Goal: Task Accomplishment & Management: Complete application form

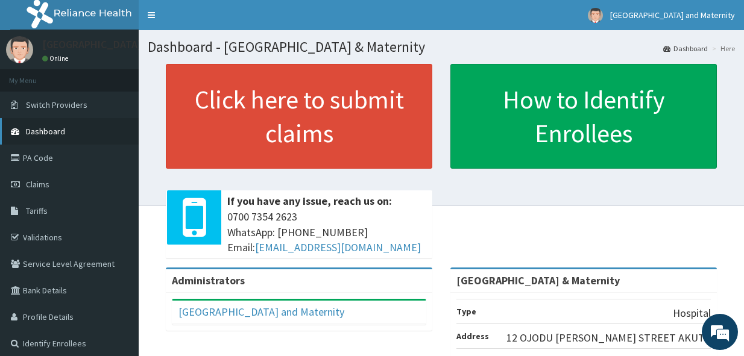
drag, startPoint x: 48, startPoint y: 186, endPoint x: 92, endPoint y: 119, distance: 80.6
click at [48, 186] on span "Claims" at bounding box center [38, 184] width 24 height 11
click at [52, 180] on link "Claims" at bounding box center [69, 184] width 139 height 27
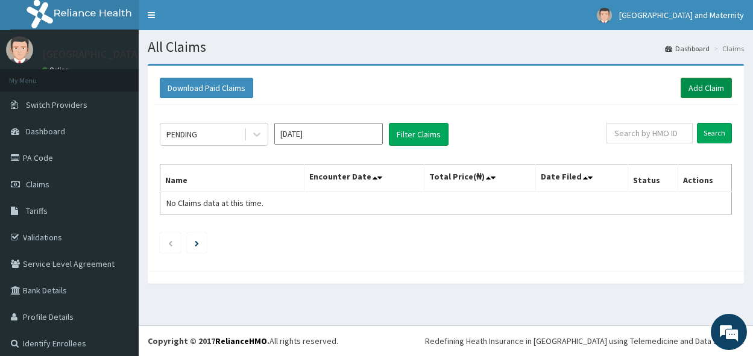
click at [696, 87] on link "Add Claim" at bounding box center [705, 88] width 51 height 20
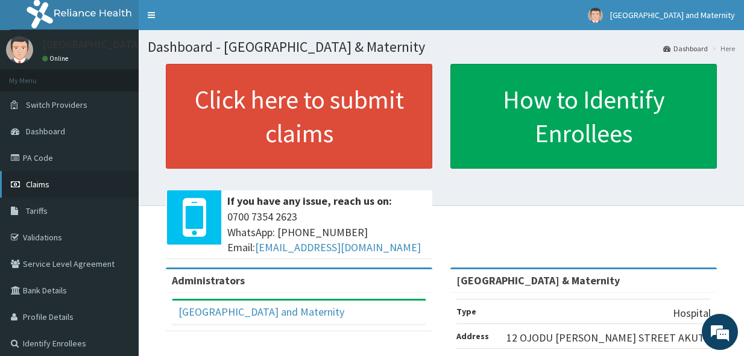
click at [51, 180] on link "Claims" at bounding box center [69, 184] width 139 height 27
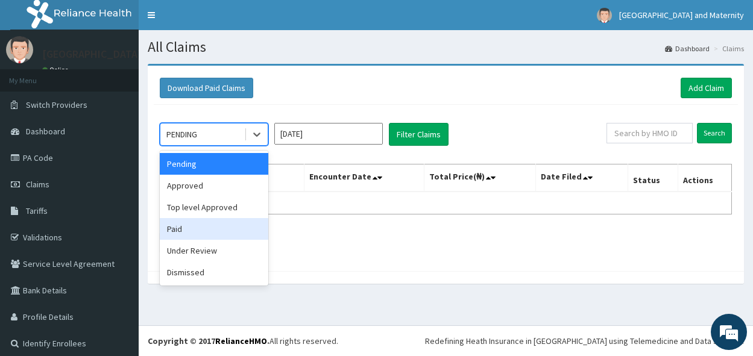
click at [205, 227] on div "Paid" at bounding box center [214, 229] width 108 height 22
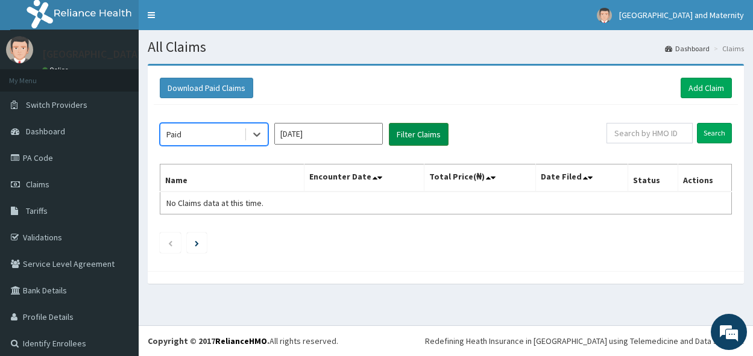
click at [419, 131] on button "Filter Claims" at bounding box center [419, 134] width 60 height 23
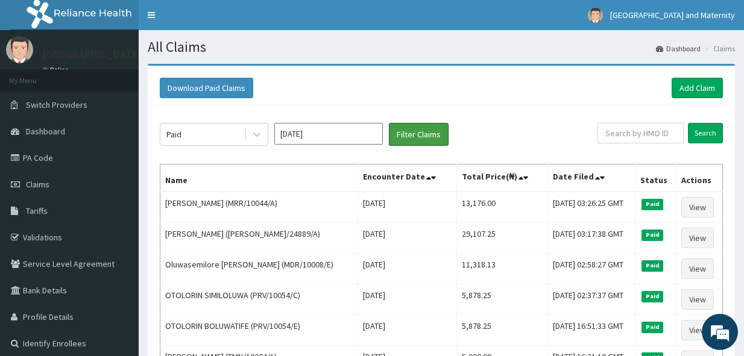
scroll to position [60, 0]
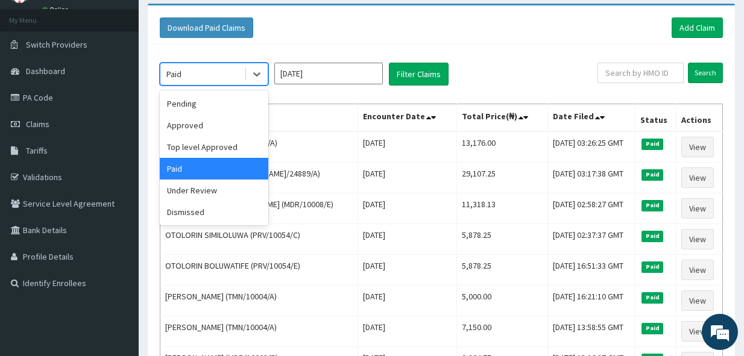
click at [215, 74] on div "Paid" at bounding box center [202, 73] width 84 height 19
click at [212, 130] on div "Approved" at bounding box center [214, 126] width 108 height 22
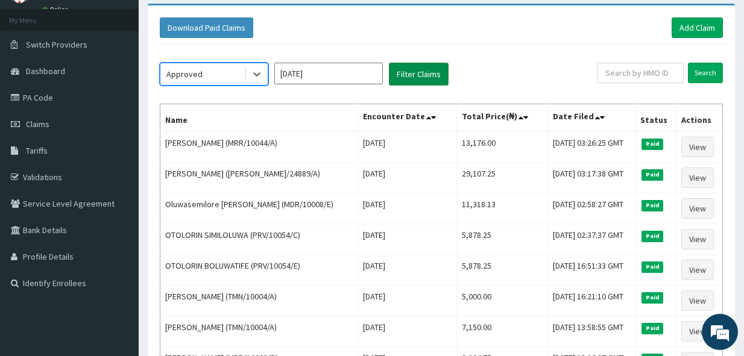
click at [419, 74] on button "Filter Claims" at bounding box center [419, 74] width 60 height 23
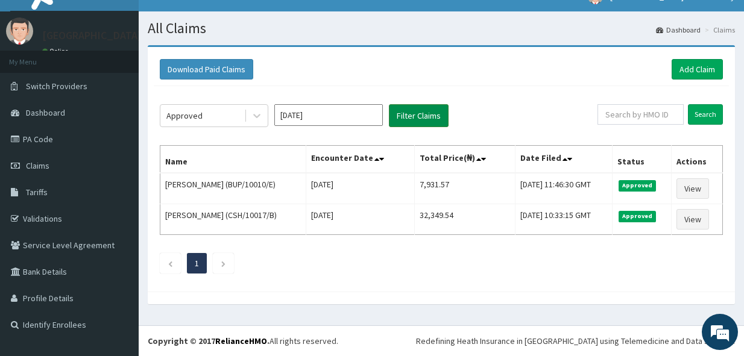
scroll to position [19, 0]
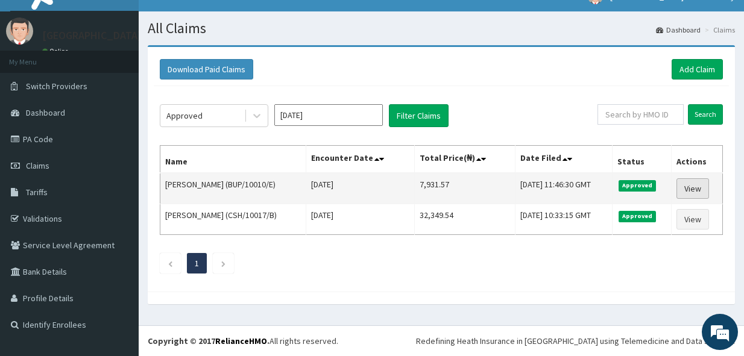
click link "View"
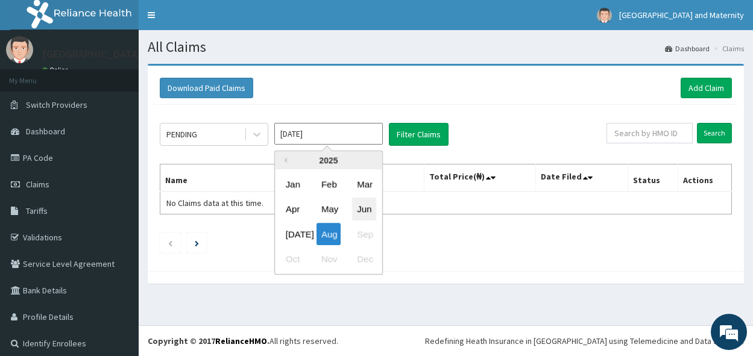
click at [362, 207] on div "Jun" at bounding box center [364, 209] width 24 height 22
type input "[DATE]"
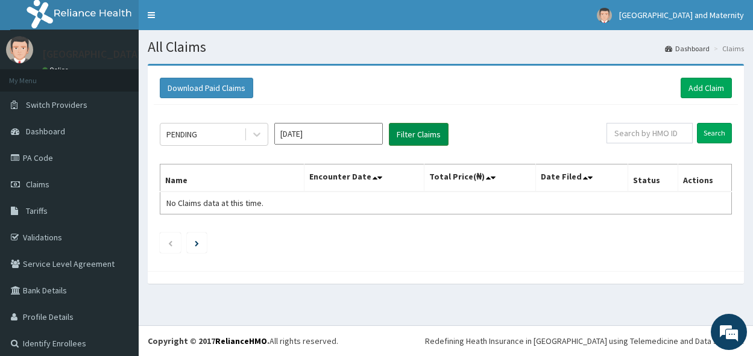
click at [418, 135] on button "Filter Claims" at bounding box center [419, 134] width 60 height 23
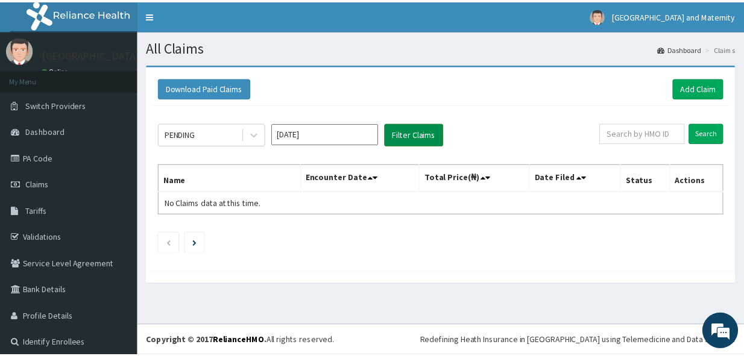
scroll to position [19, 0]
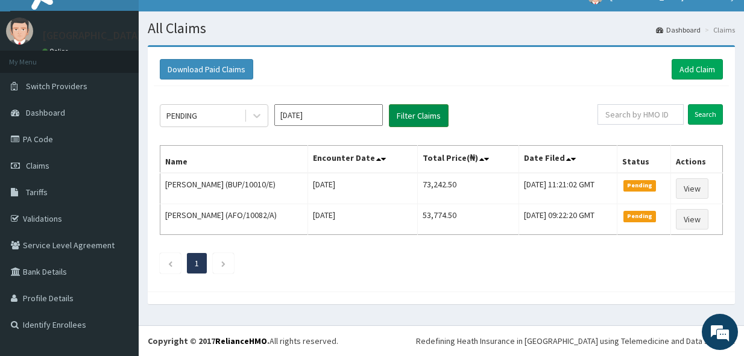
click at [446, 118] on button "Filter Claims" at bounding box center [419, 115] width 60 height 23
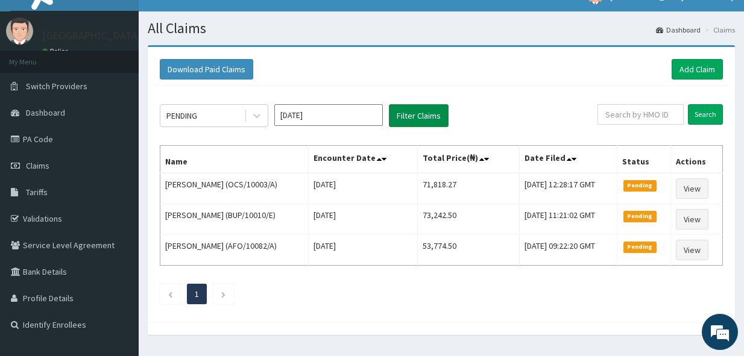
click at [441, 116] on button "Filter Claims" at bounding box center [419, 115] width 60 height 23
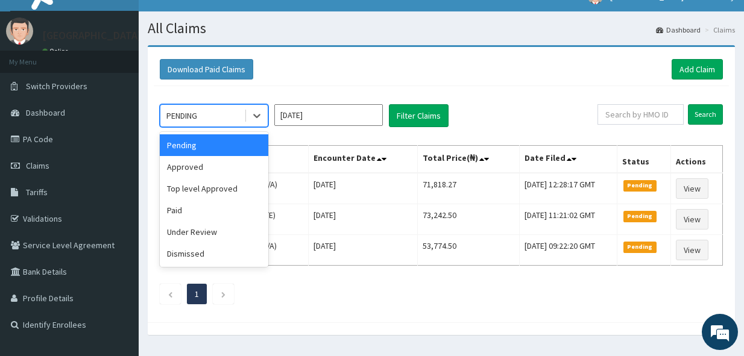
click at [218, 114] on div "PENDING" at bounding box center [202, 115] width 84 height 19
click at [216, 169] on div "Approved" at bounding box center [214, 167] width 108 height 22
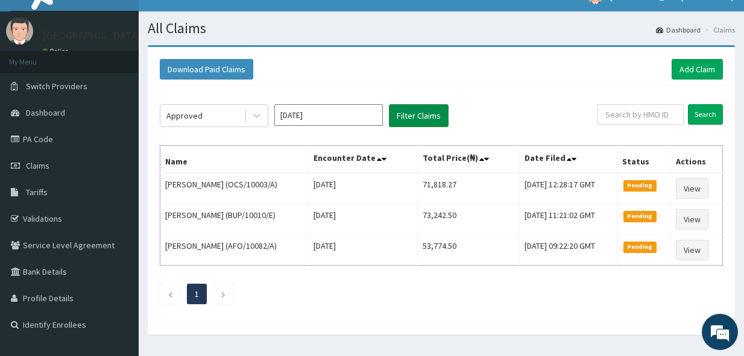
click at [404, 122] on button "Filter Claims" at bounding box center [419, 115] width 60 height 23
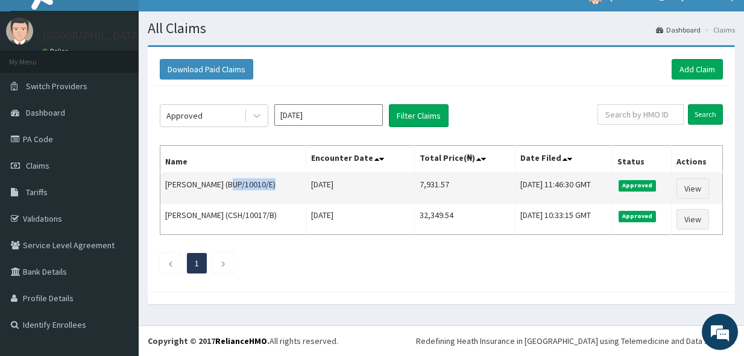
drag, startPoint x: 278, startPoint y: 185, endPoint x: 235, endPoint y: 183, distance: 43.4
click at [235, 183] on td "OLUTADE JOSEPH (BUP/10010/E)" at bounding box center [233, 188] width 146 height 31
copy td "BUP/10010/E"
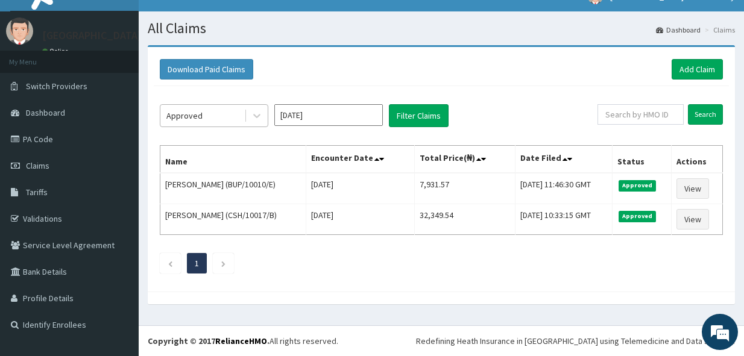
click at [226, 116] on div "Approved" at bounding box center [202, 115] width 84 height 19
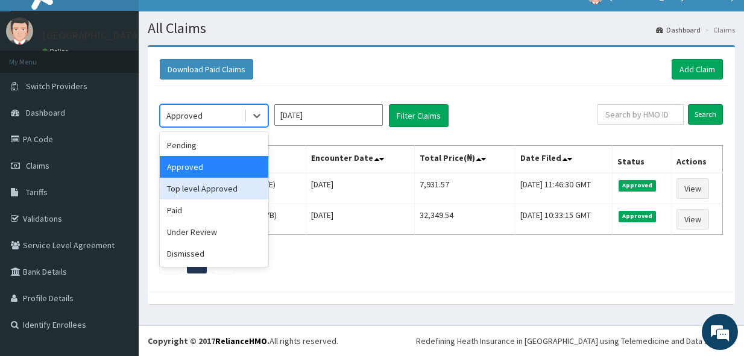
click at [219, 190] on div "Top level Approved" at bounding box center [214, 189] width 108 height 22
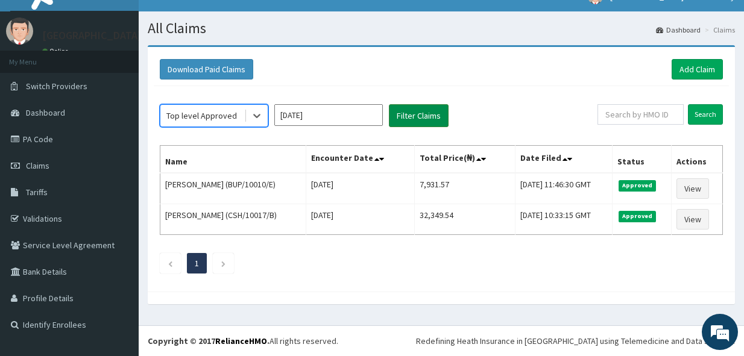
click at [438, 113] on button "Filter Claims" at bounding box center [419, 115] width 60 height 23
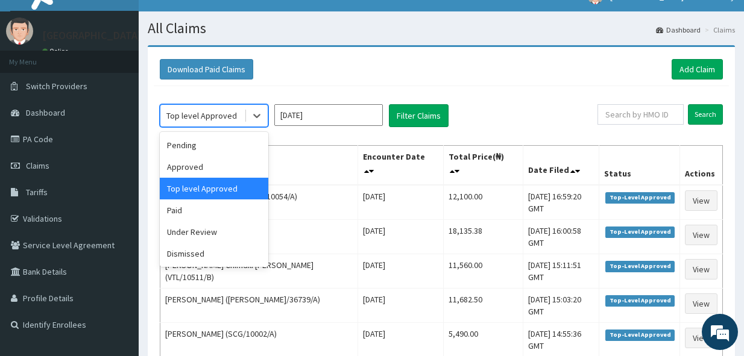
click at [228, 117] on div "Top level Approved" at bounding box center [201, 116] width 71 height 12
drag, startPoint x: 217, startPoint y: 228, endPoint x: 293, endPoint y: 181, distance: 89.3
click at [220, 228] on div "Under Review" at bounding box center [214, 232] width 108 height 22
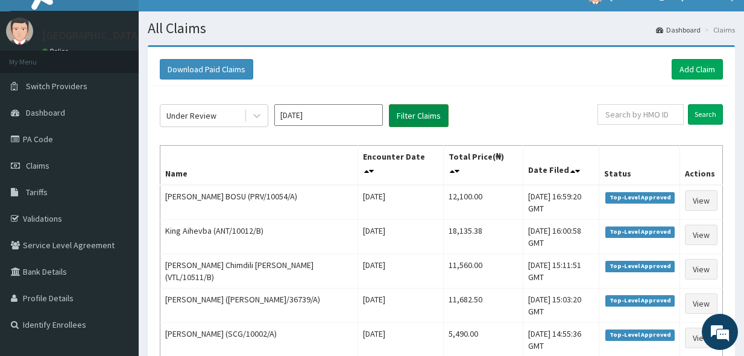
click at [417, 116] on button "Filter Claims" at bounding box center [419, 115] width 60 height 23
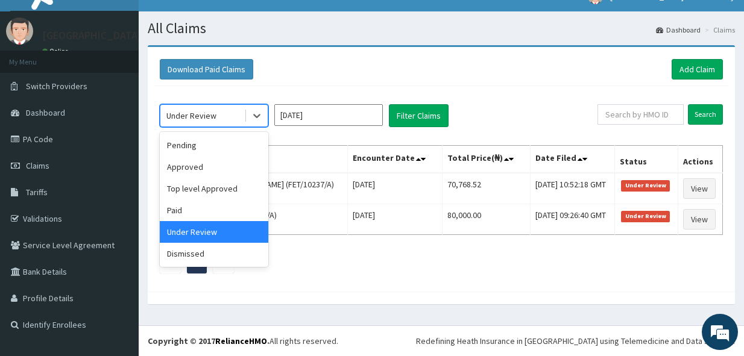
click at [231, 122] on div "Under Review" at bounding box center [202, 115] width 84 height 19
click at [231, 172] on div "Approved" at bounding box center [214, 167] width 108 height 22
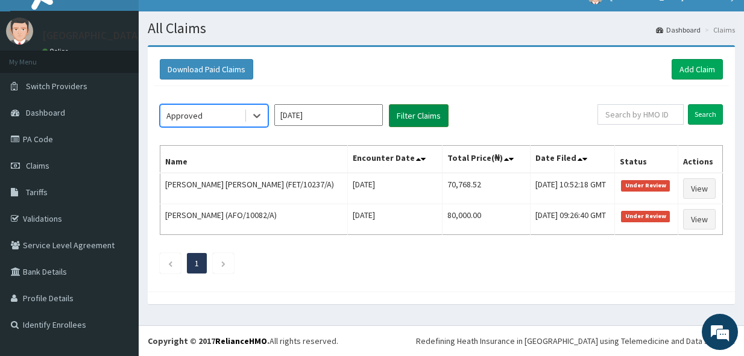
click at [416, 116] on button "Filter Claims" at bounding box center [419, 115] width 60 height 23
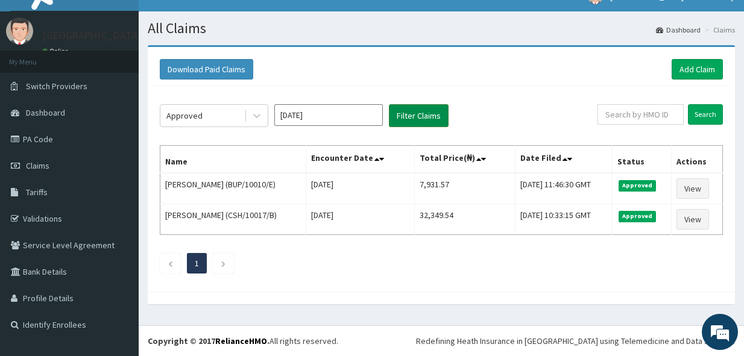
click at [415, 116] on button "Filter Claims" at bounding box center [419, 115] width 60 height 23
click at [210, 113] on div "Approved" at bounding box center [202, 115] width 84 height 19
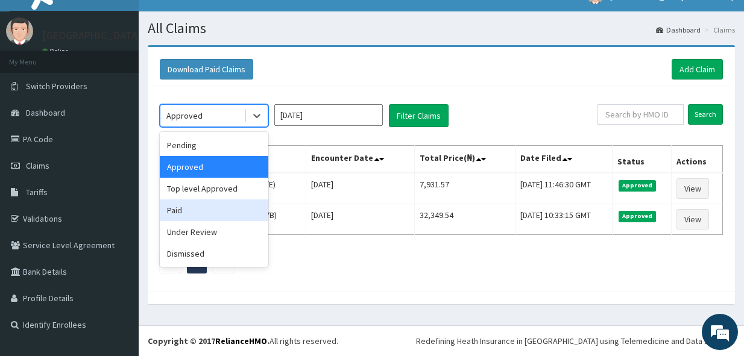
click at [192, 215] on div "Paid" at bounding box center [214, 210] width 108 height 22
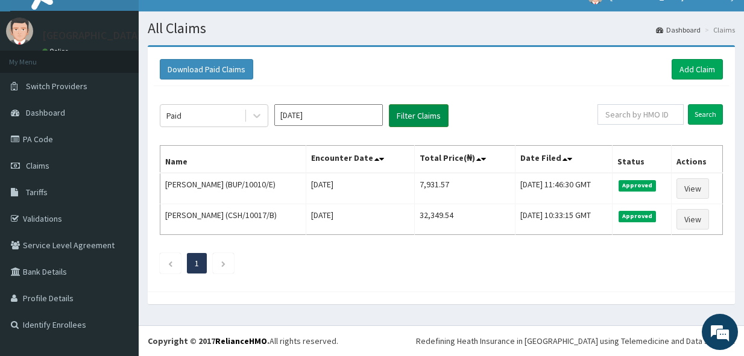
click at [419, 118] on button "Filter Claims" at bounding box center [419, 115] width 60 height 23
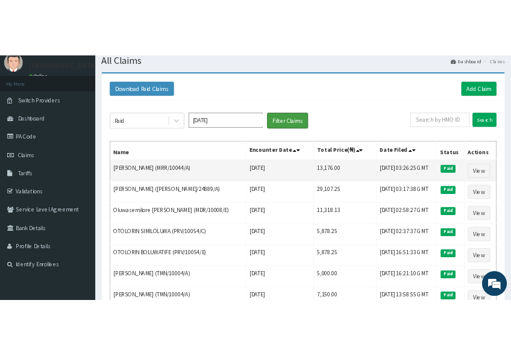
scroll to position [19, 0]
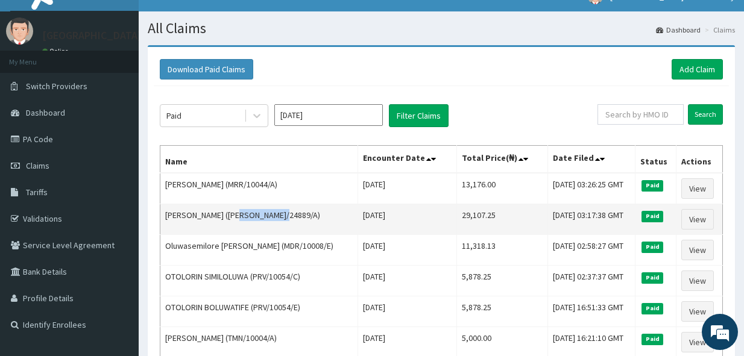
drag, startPoint x: 272, startPoint y: 216, endPoint x: 231, endPoint y: 212, distance: 41.2
click at [231, 212] on td "Temitope Folarin (RET/24889/A)" at bounding box center [259, 219] width 198 height 31
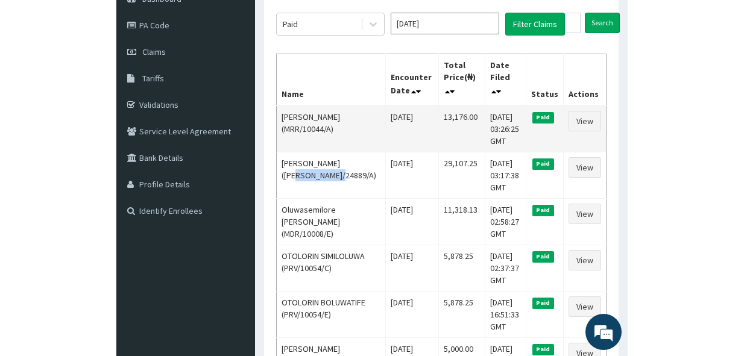
scroll to position [139, 0]
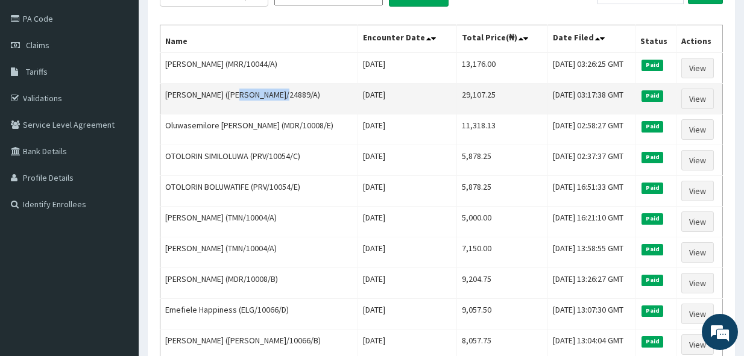
copy td "RET/24889/A"
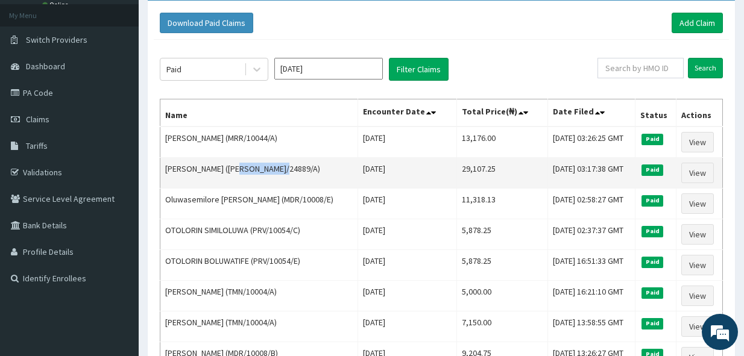
scroll to position [0, 0]
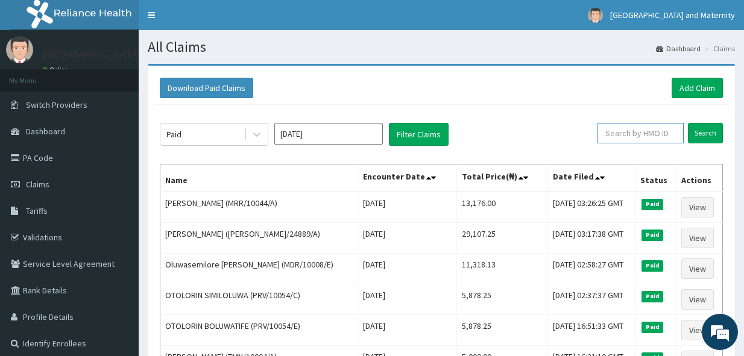
click at [631, 131] on input "text" at bounding box center [640, 133] width 86 height 20
paste input "VTL/10511/C"
type input "VTL/10511/C"
click at [697, 131] on input "Search" at bounding box center [705, 133] width 35 height 20
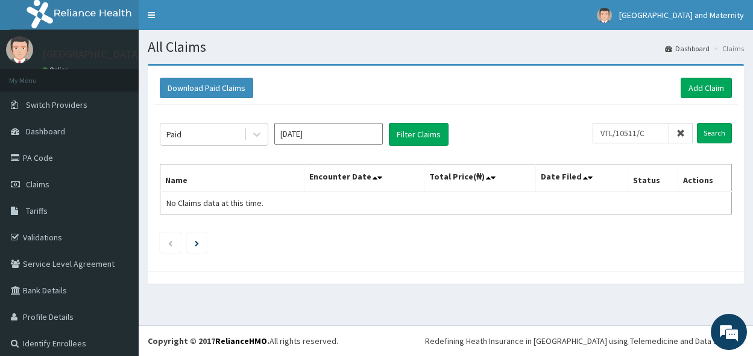
click at [676, 132] on icon at bounding box center [680, 133] width 8 height 8
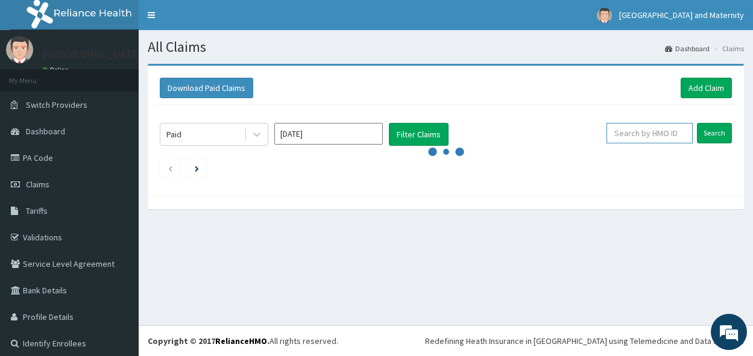
click at [657, 130] on input "text" at bounding box center [649, 133] width 86 height 20
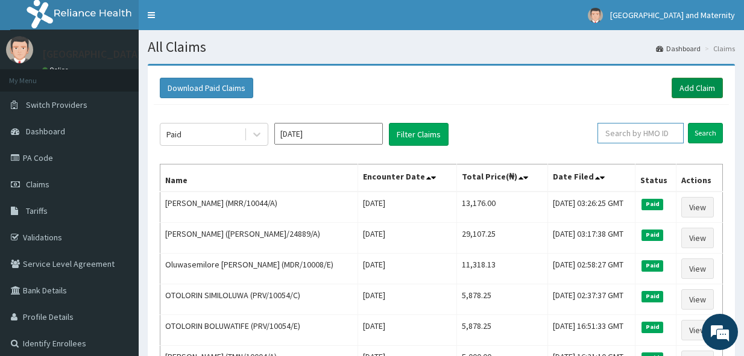
paste input "MRR/10044/A"
type input "MRR/10044/A"
click at [702, 137] on input "Search" at bounding box center [705, 133] width 35 height 20
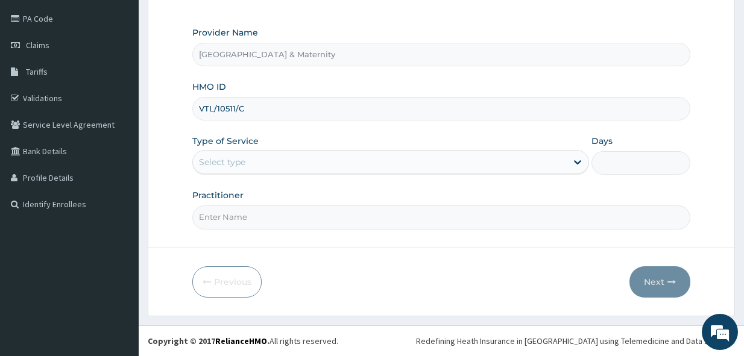
click at [271, 170] on div "Select type" at bounding box center [380, 161] width 374 height 19
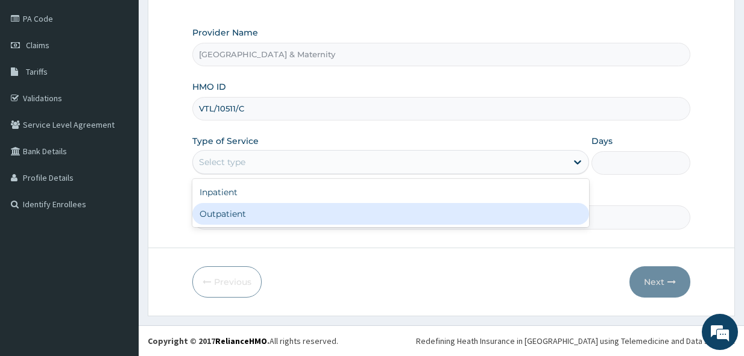
click at [273, 209] on div "Outpatient" at bounding box center [390, 214] width 397 height 22
type input "1"
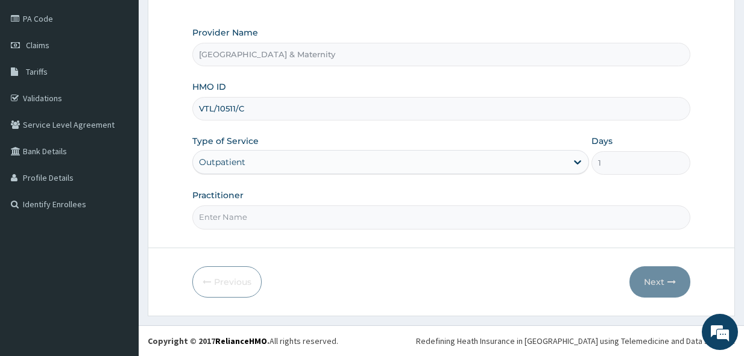
click at [274, 209] on input "Practitioner" at bounding box center [441, 218] width 498 height 24
type input "[PERSON_NAME]"
click at [665, 284] on button "Next" at bounding box center [659, 281] width 61 height 31
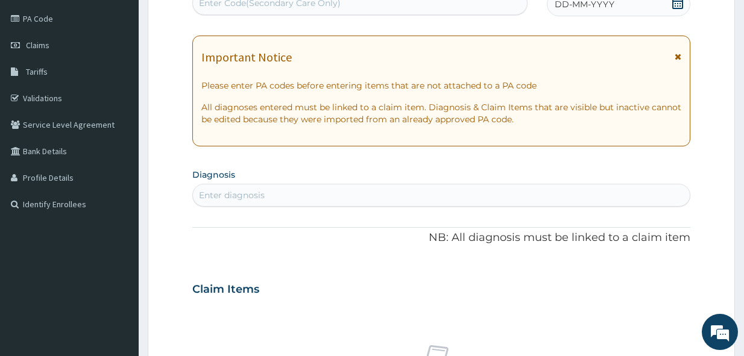
scroll to position [19, 0]
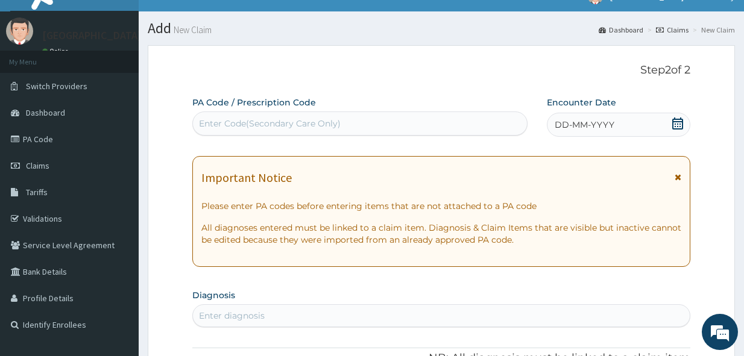
drag, startPoint x: 676, startPoint y: 122, endPoint x: 614, endPoint y: 119, distance: 62.8
click at [677, 122] on icon at bounding box center [677, 124] width 12 height 12
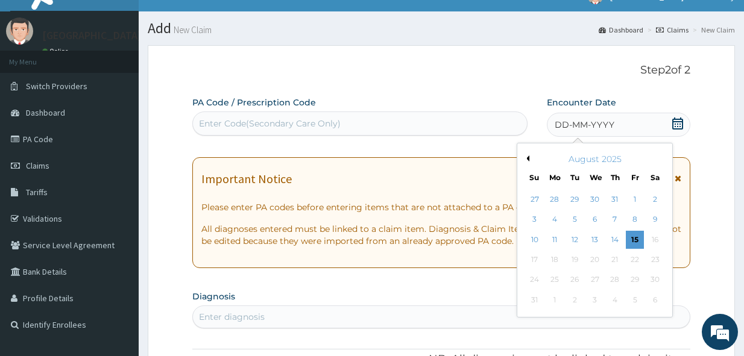
scroll to position [0, 0]
click at [528, 159] on button "Previous Month" at bounding box center [526, 158] width 6 height 6
click at [574, 217] on div "10" at bounding box center [574, 220] width 18 height 18
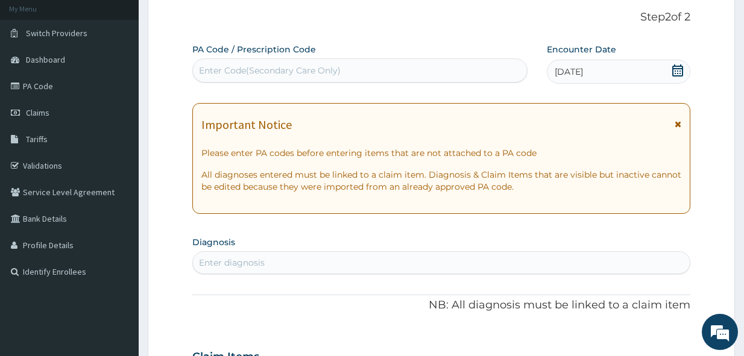
scroll to position [199, 0]
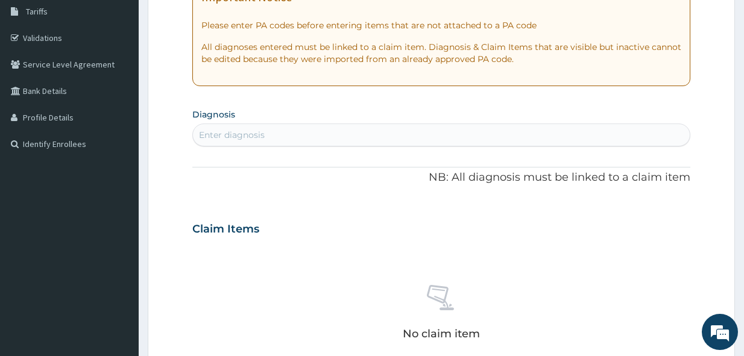
drag, startPoint x: 281, startPoint y: 134, endPoint x: 294, endPoint y: 105, distance: 31.6
click at [280, 134] on div "Enter diagnosis" at bounding box center [441, 134] width 497 height 19
type input "malaria"
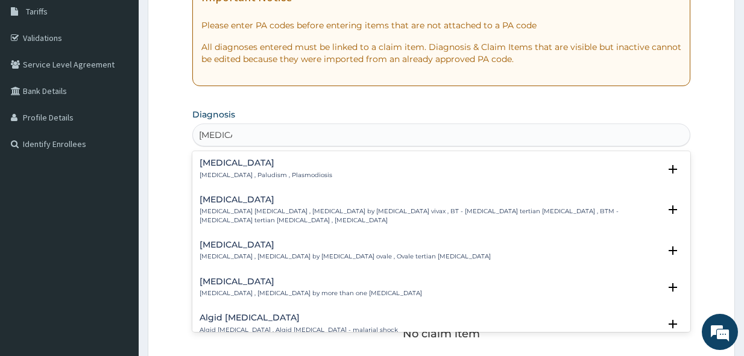
click at [257, 163] on h4 "Malaria" at bounding box center [265, 163] width 133 height 9
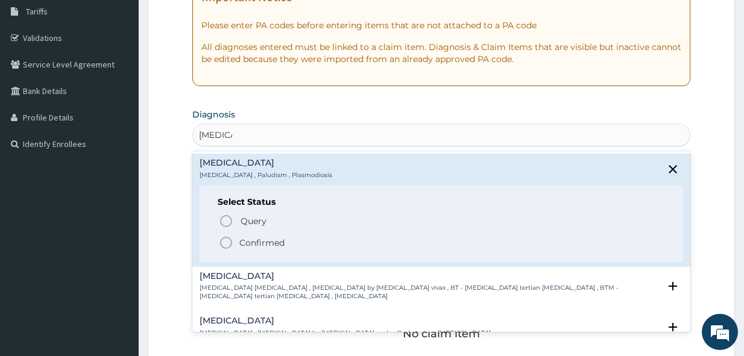
click at [284, 242] on p "Confirmed" at bounding box center [261, 243] width 45 height 12
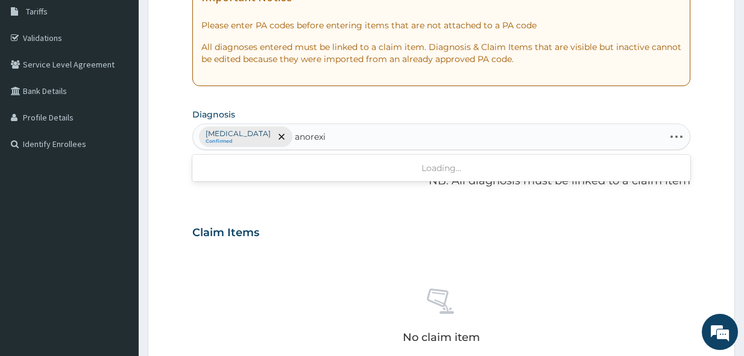
type input "anorexia"
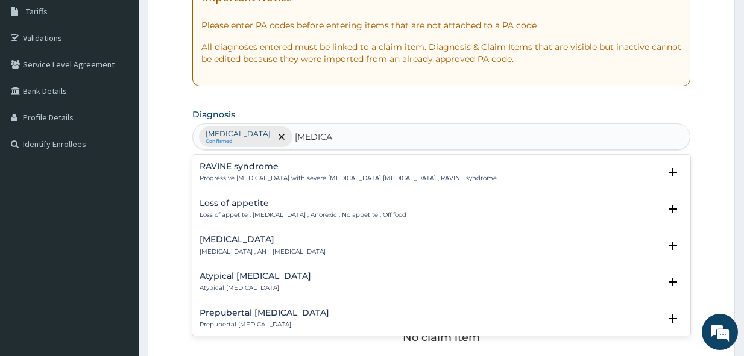
click at [254, 210] on div "Loss of appetite Loss of appetite , Anorexia , Anorexic , No appetite , Off food" at bounding box center [302, 209] width 207 height 21
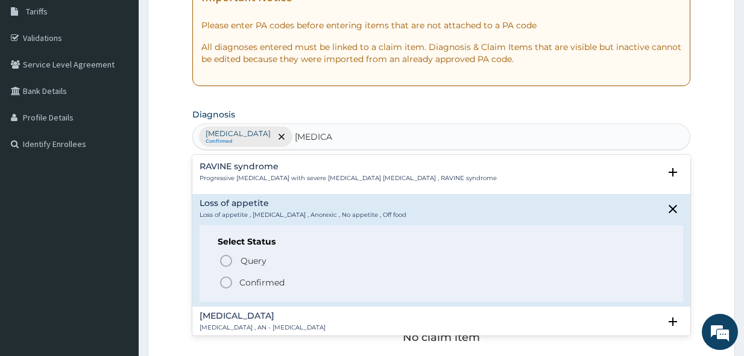
click at [278, 277] on p "Confirmed" at bounding box center [261, 283] width 45 height 12
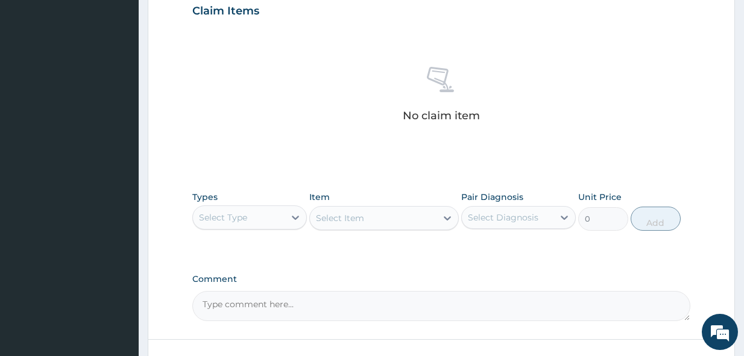
scroll to position [441, 0]
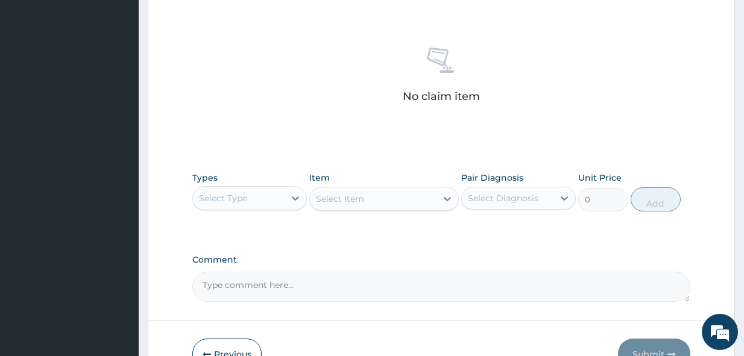
click at [269, 196] on div "Select Type" at bounding box center [239, 198] width 92 height 19
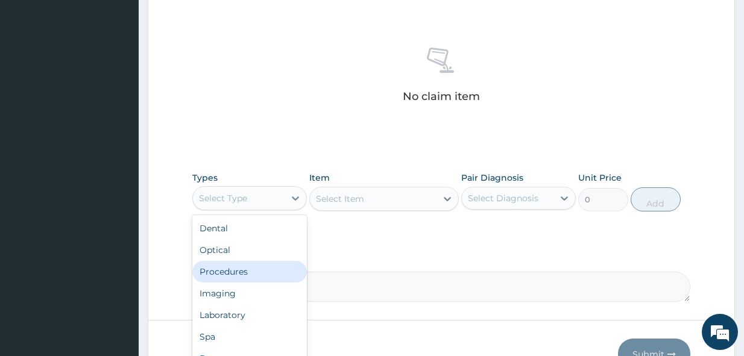
drag, startPoint x: 268, startPoint y: 275, endPoint x: 336, endPoint y: 212, distance: 93.4
click at [268, 275] on div "Procedures" at bounding box center [249, 272] width 115 height 22
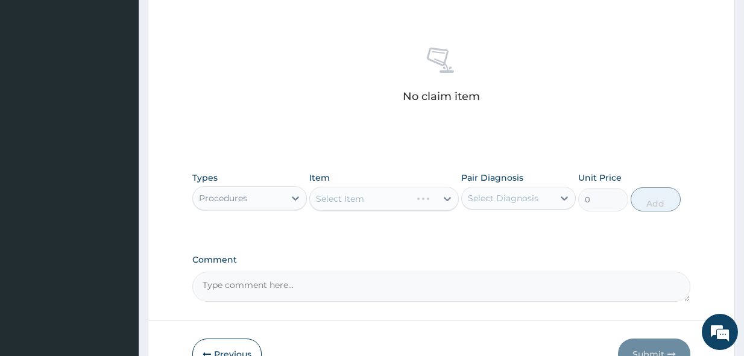
click at [420, 197] on div "Select Item" at bounding box center [383, 199] width 149 height 24
click at [386, 201] on div "Select Item" at bounding box center [373, 198] width 127 height 19
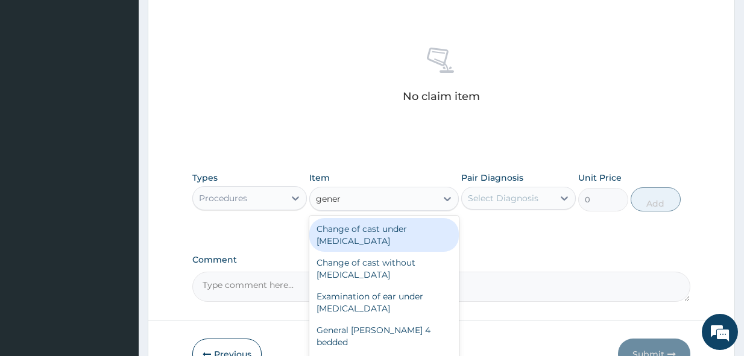
type input "genera"
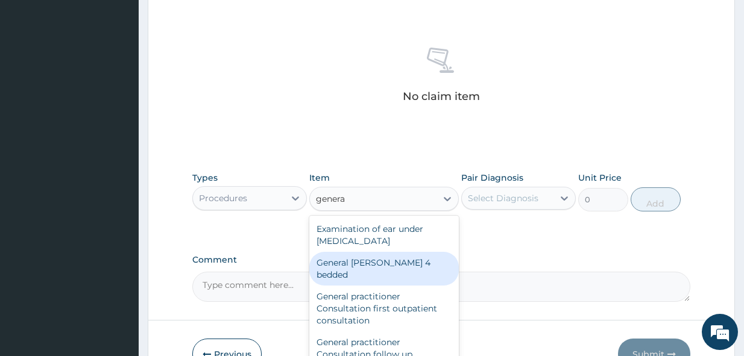
scroll to position [121, 0]
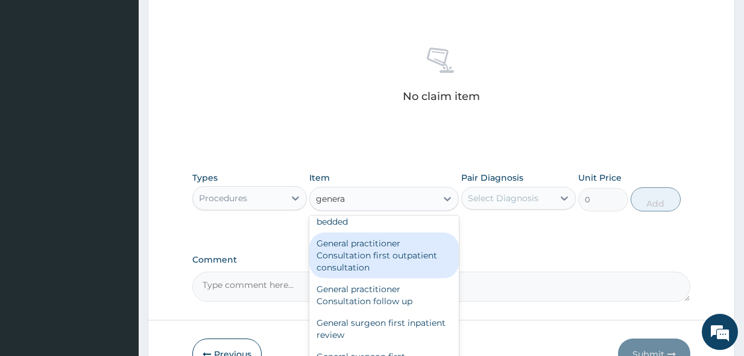
click at [410, 245] on div "General practitioner Consultation first outpatient consultation" at bounding box center [383, 256] width 149 height 46
type input "4000"
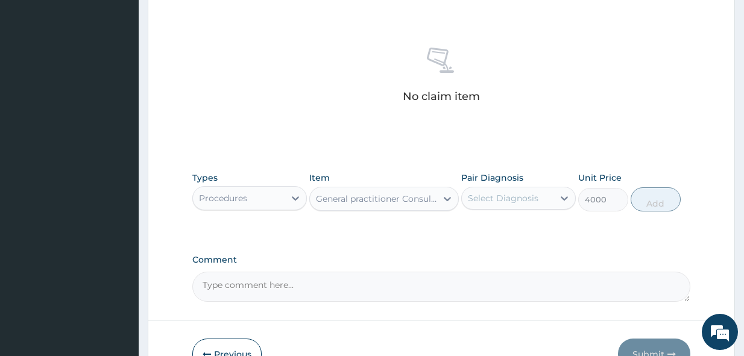
click at [542, 195] on div "Select Diagnosis" at bounding box center [508, 198] width 92 height 19
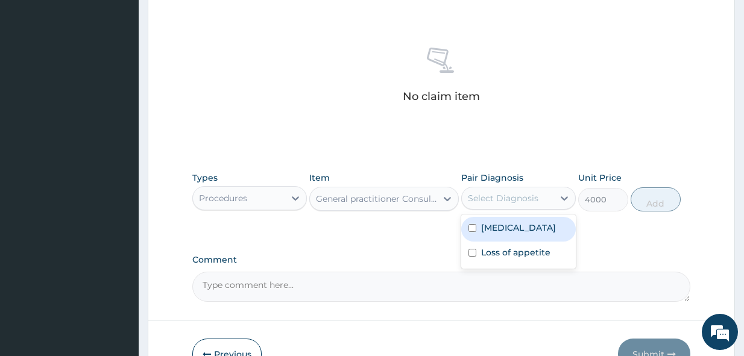
drag, startPoint x: 542, startPoint y: 226, endPoint x: 541, endPoint y: 241, distance: 15.1
click at [541, 228] on div "Malaria" at bounding box center [518, 229] width 115 height 25
checkbox input "true"
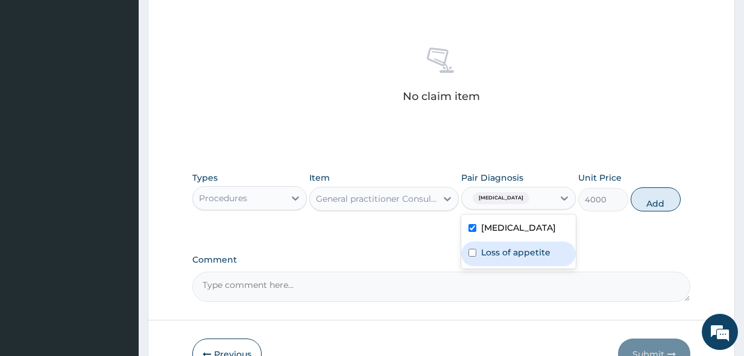
click at [542, 246] on div "Loss of appetite" at bounding box center [518, 254] width 115 height 25
checkbox input "true"
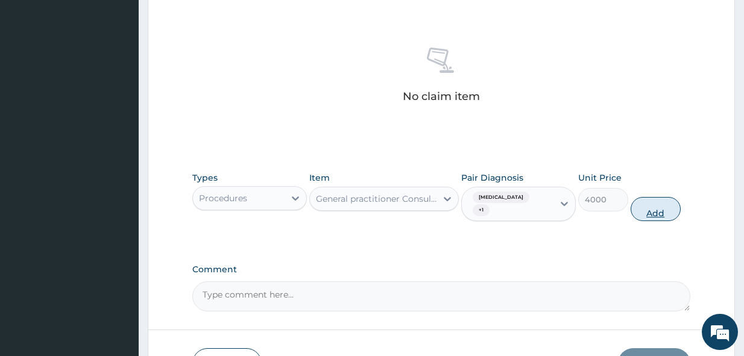
click at [647, 200] on button "Add" at bounding box center [655, 209] width 50 height 24
type input "0"
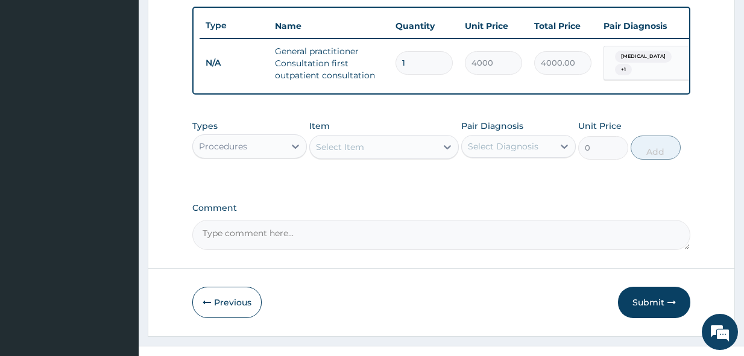
scroll to position [471, 0]
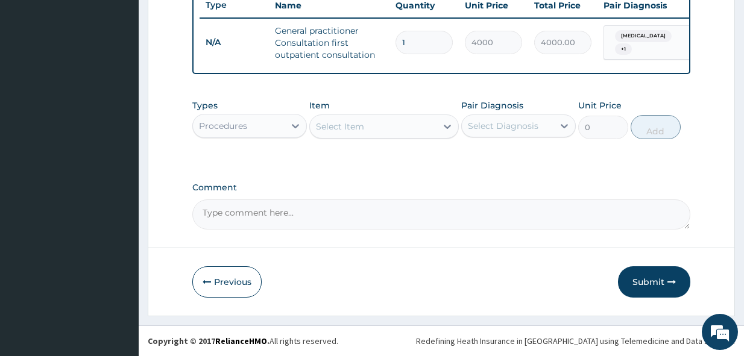
drag, startPoint x: 272, startPoint y: 128, endPoint x: 282, endPoint y: 136, distance: 12.5
click at [272, 129] on div "Procedures" at bounding box center [239, 125] width 92 height 19
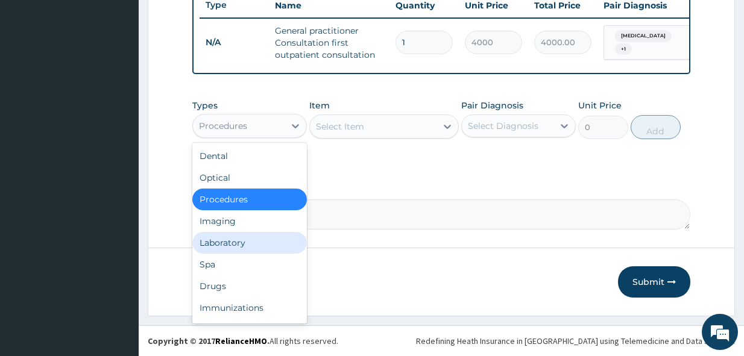
click at [273, 245] on div "Laboratory" at bounding box center [249, 243] width 115 height 22
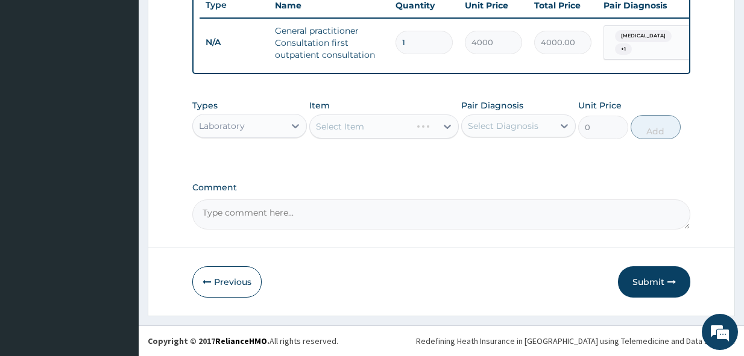
click at [404, 135] on div "Select Item" at bounding box center [383, 127] width 149 height 24
click at [422, 134] on div "Select Item" at bounding box center [383, 127] width 149 height 24
click at [416, 131] on div "Select Item" at bounding box center [373, 126] width 127 height 19
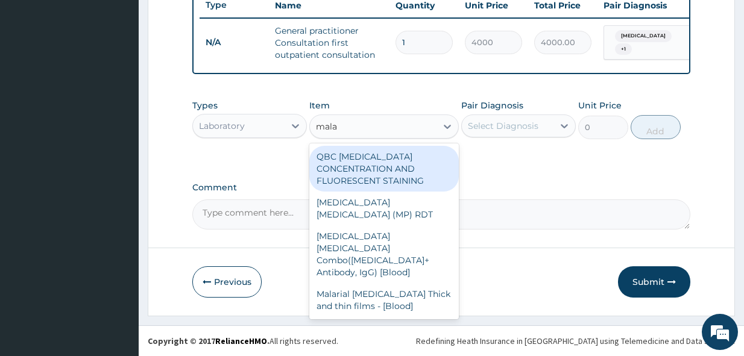
type input "malar"
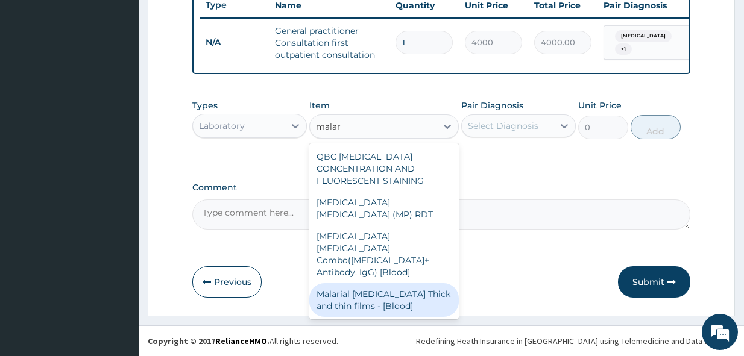
drag, startPoint x: 424, startPoint y: 259, endPoint x: 486, endPoint y: 166, distance: 111.8
click at [427, 283] on div "Malarial Parasite Thick and thin films - [Blood]" at bounding box center [383, 300] width 149 height 34
type input "2500"
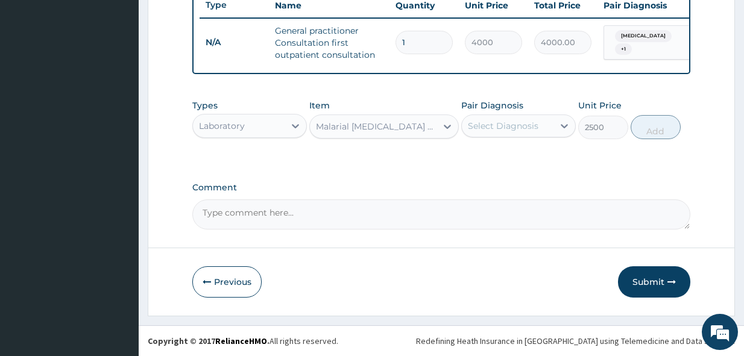
click at [510, 128] on div "Select Diagnosis" at bounding box center [503, 126] width 71 height 12
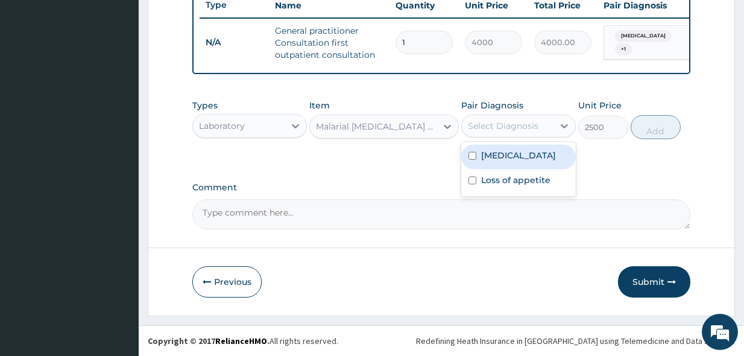
click at [517, 156] on div "Malaria" at bounding box center [518, 157] width 115 height 25
checkbox input "true"
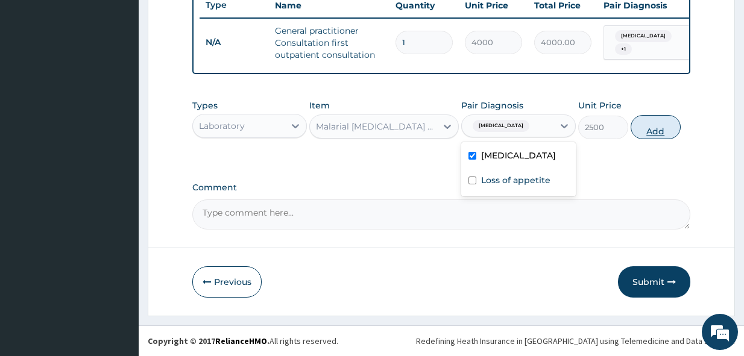
click at [655, 131] on button "Add" at bounding box center [655, 127] width 50 height 24
type input "0"
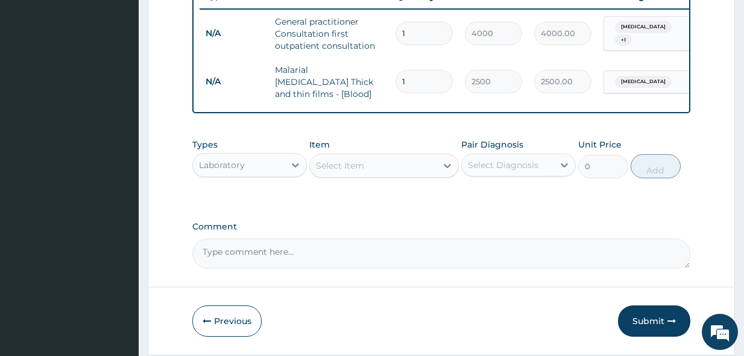
click at [262, 169] on div "Laboratory" at bounding box center [239, 164] width 92 height 19
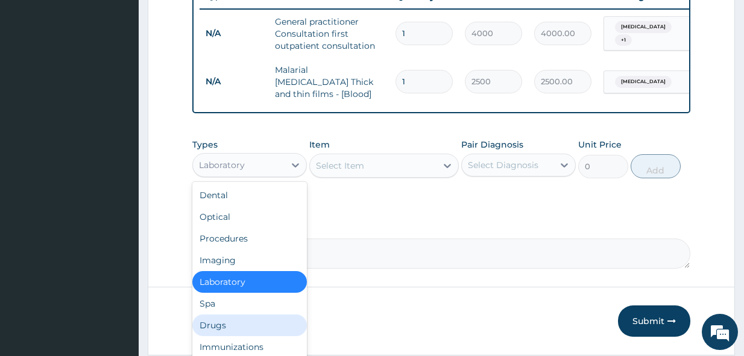
drag, startPoint x: 240, startPoint y: 323, endPoint x: 316, endPoint y: 250, distance: 105.7
click at [250, 319] on div "Drugs" at bounding box center [249, 326] width 115 height 22
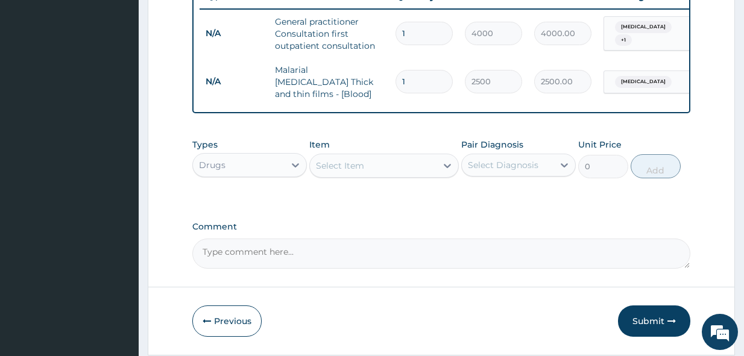
click at [397, 167] on div "Select Item" at bounding box center [373, 165] width 127 height 19
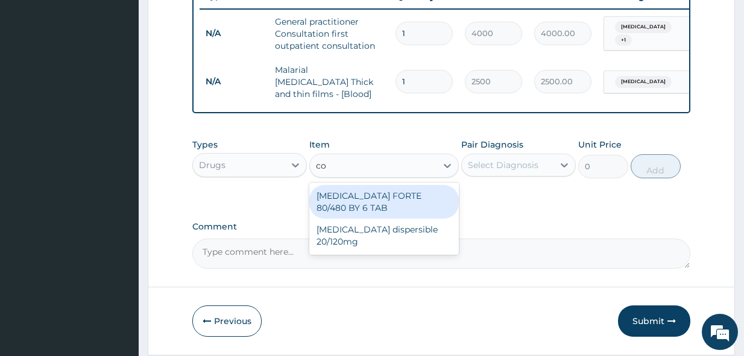
type input "c"
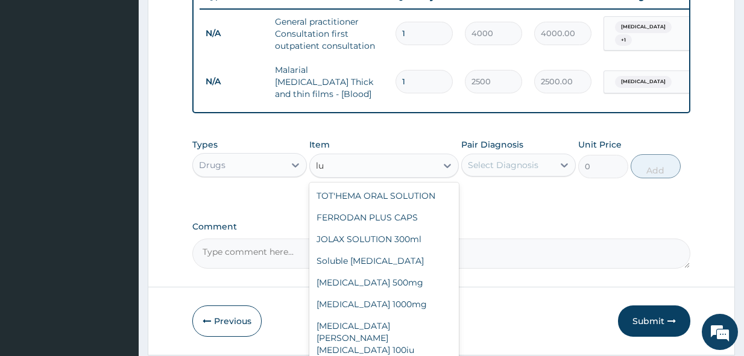
type input "l"
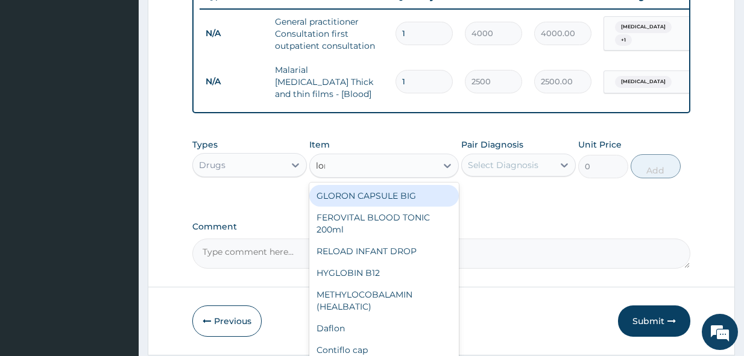
type input "lona"
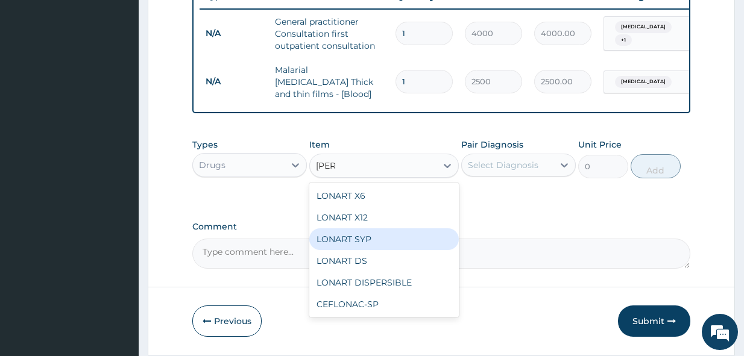
click at [393, 244] on div "LONART SYP" at bounding box center [383, 239] width 149 height 22
type input "2719.75"
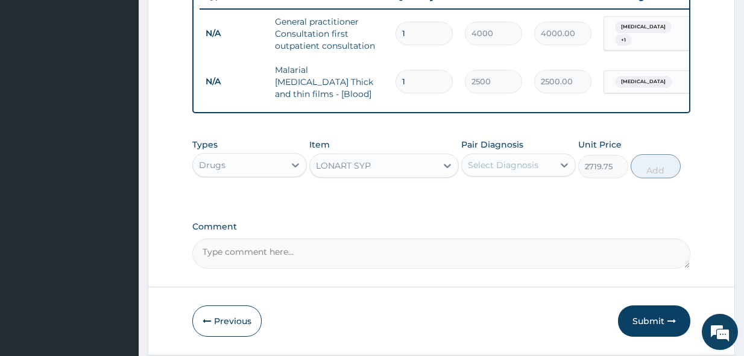
click at [515, 174] on div "Select Diagnosis" at bounding box center [508, 164] width 92 height 19
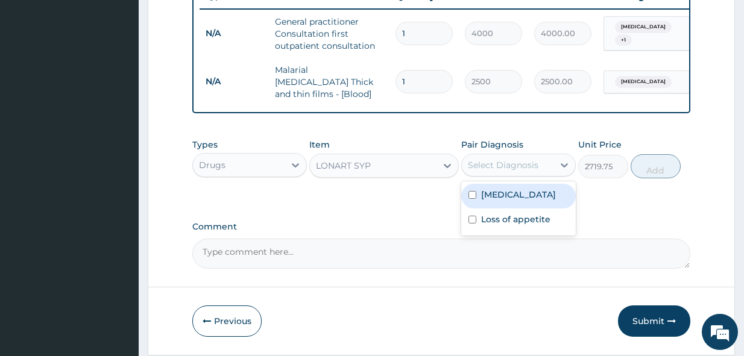
drag, startPoint x: 518, startPoint y: 199, endPoint x: 580, endPoint y: 186, distance: 64.1
click at [521, 199] on div "Malaria" at bounding box center [518, 196] width 115 height 25
checkbox input "true"
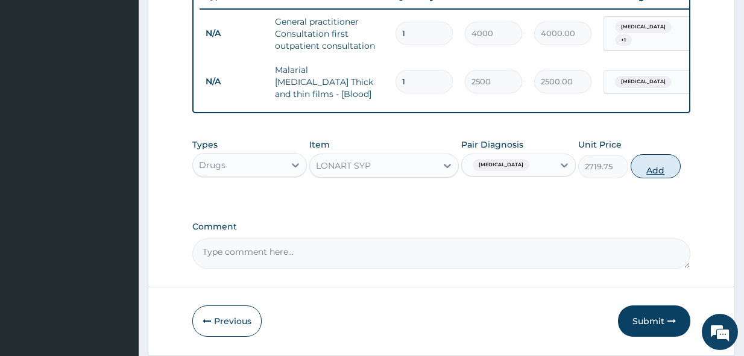
drag, startPoint x: 681, startPoint y: 169, endPoint x: 674, endPoint y: 169, distance: 6.7
click at [680, 169] on div "Types Drugs Item LONART SYP Pair Diagnosis Malaria Unit Price 2719.75 Add" at bounding box center [441, 159] width 498 height 52
click at [660, 169] on button "Add" at bounding box center [655, 166] width 50 height 24
type input "0"
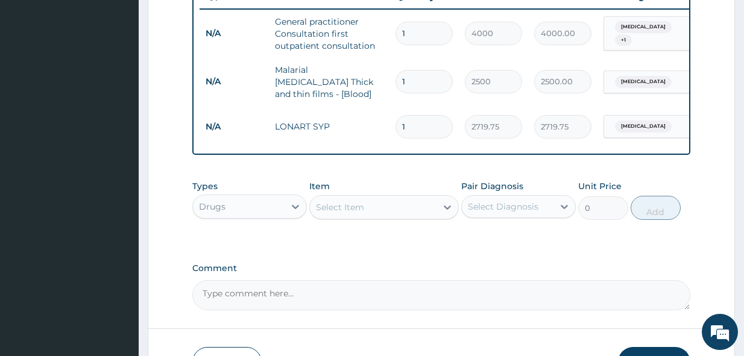
click at [388, 207] on div "Select Item" at bounding box center [373, 207] width 127 height 19
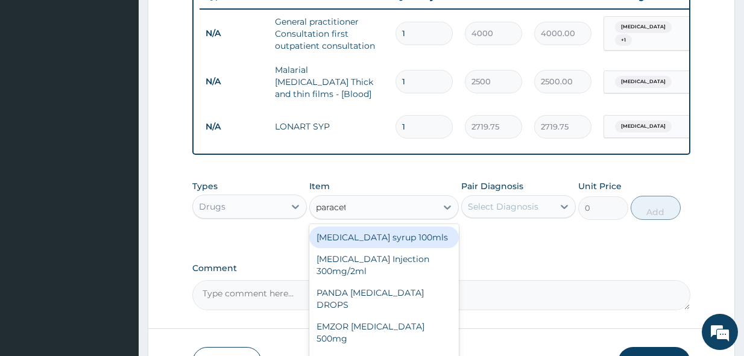
type input "paraceta"
drag, startPoint x: 403, startPoint y: 242, endPoint x: 474, endPoint y: 219, distance: 74.1
click at [411, 239] on div "Paracetamol syrup 100mls" at bounding box center [383, 238] width 149 height 22
type input "800"
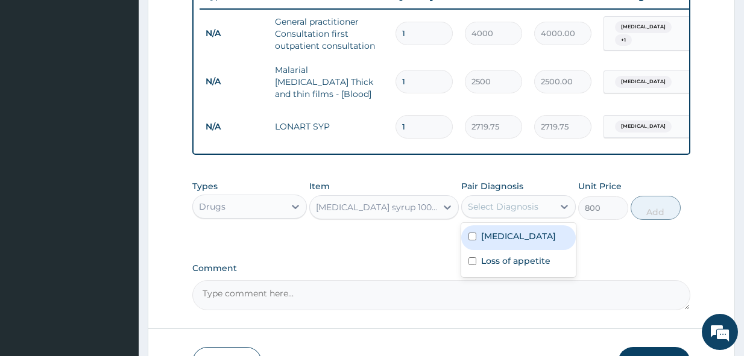
click at [493, 212] on div "Select Diagnosis" at bounding box center [503, 207] width 71 height 12
click at [510, 239] on label "Malaria" at bounding box center [518, 236] width 75 height 12
checkbox input "true"
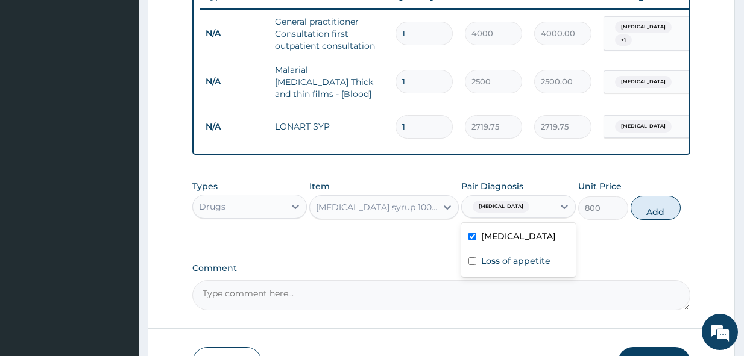
click at [645, 213] on button "Add" at bounding box center [655, 208] width 50 height 24
type input "0"
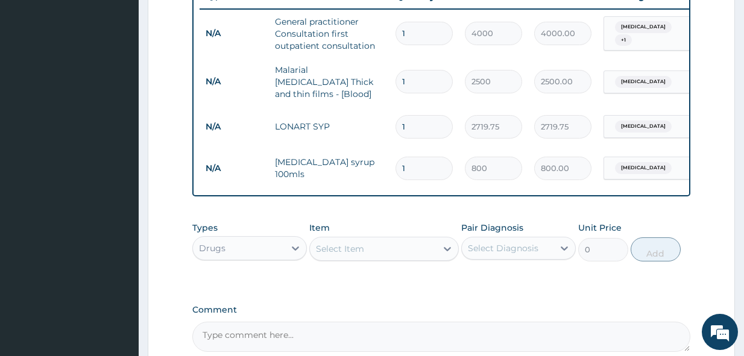
click at [365, 253] on div "Select Item" at bounding box center [373, 248] width 127 height 19
type input "c"
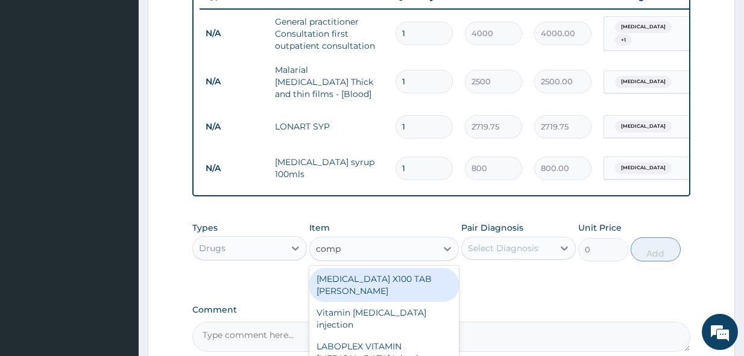
type input "compl"
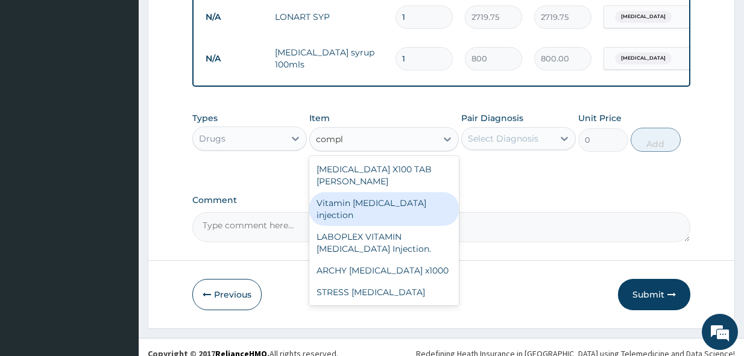
scroll to position [592, 0]
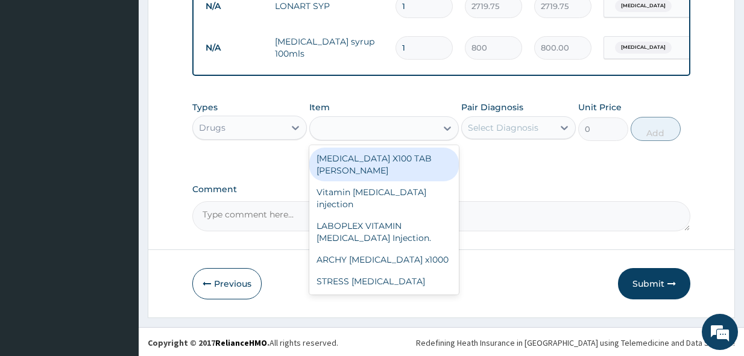
click at [361, 137] on div "compl" at bounding box center [373, 128] width 127 height 19
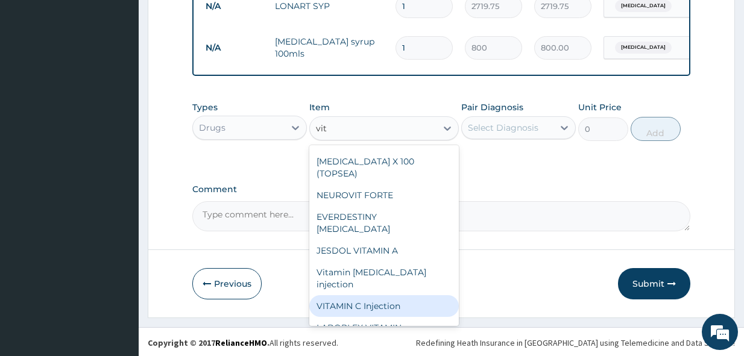
scroll to position [0, 0]
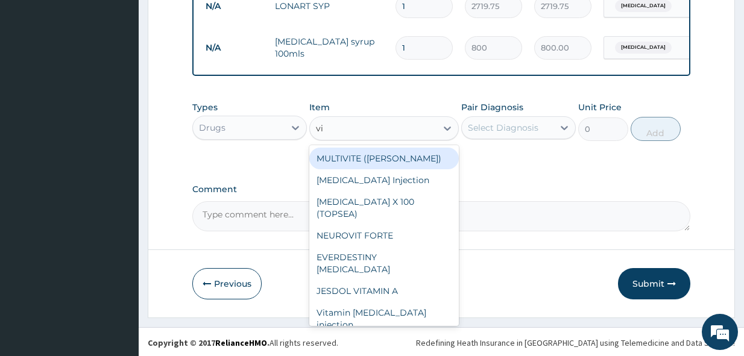
type input "v"
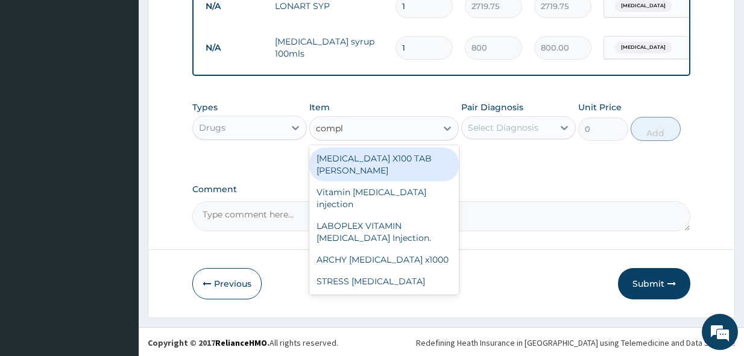
type input "comple"
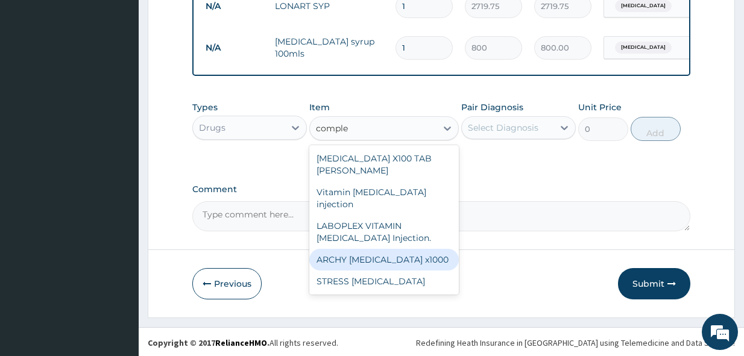
click at [393, 249] on div "ARCHY B COMPLEX x1000" at bounding box center [383, 260] width 149 height 22
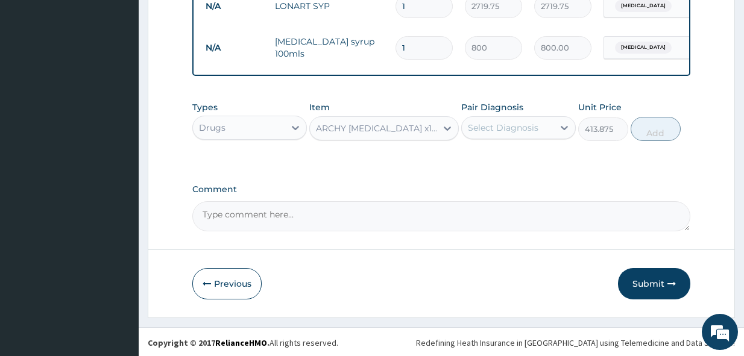
click at [278, 134] on div "Drugs" at bounding box center [239, 127] width 92 height 19
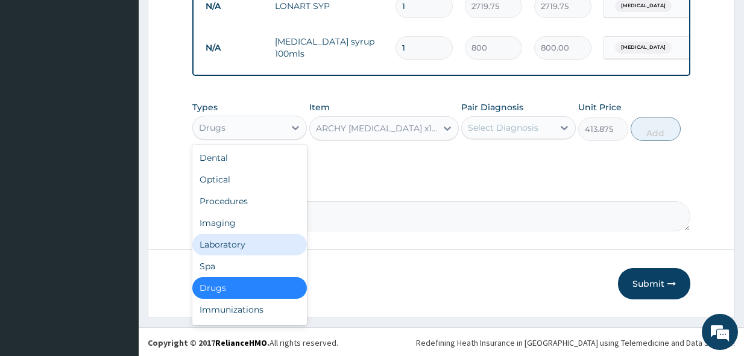
click at [267, 255] on div "Laboratory" at bounding box center [249, 245] width 115 height 22
type input "0"
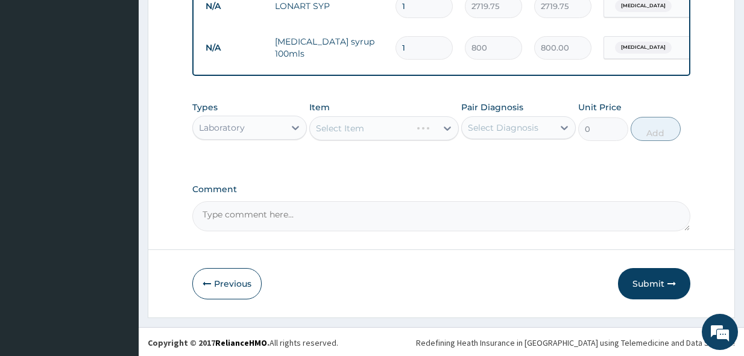
click at [370, 141] on div "Item Select Item" at bounding box center [383, 121] width 149 height 40
click at [370, 138] on div "Select Item" at bounding box center [383, 128] width 149 height 24
click at [368, 137] on div "Select Item" at bounding box center [373, 128] width 127 height 19
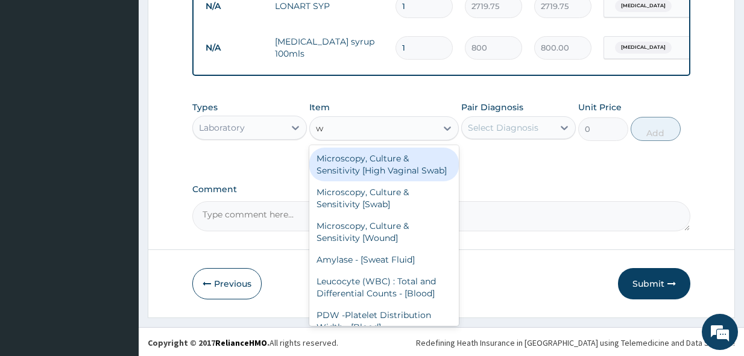
type input "wb"
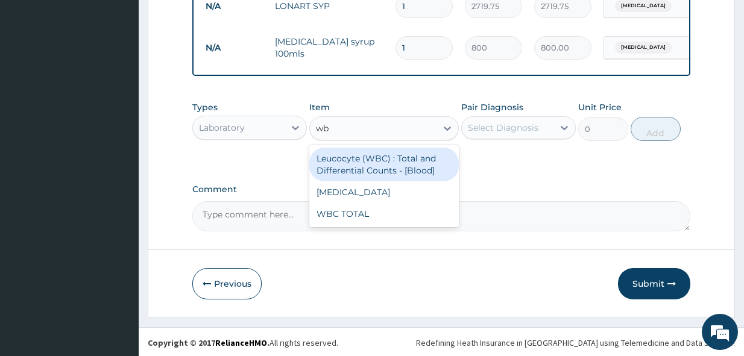
click at [392, 174] on div "Leucocyte (WBC) : Total and Differential Counts - [Blood]" at bounding box center [383, 165] width 149 height 34
type input "4500"
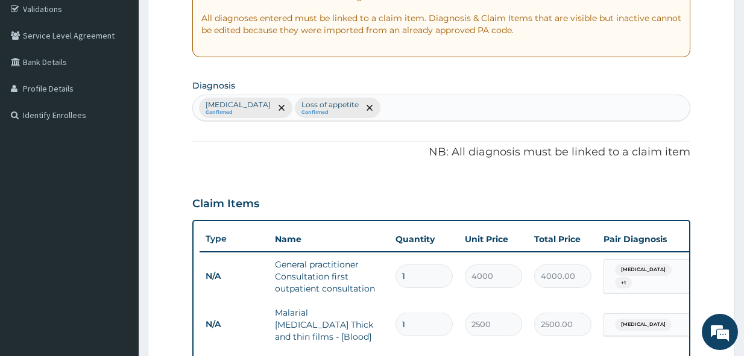
scroll to position [170, 0]
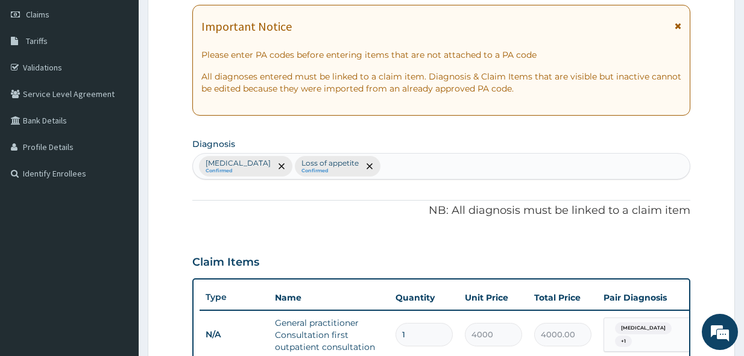
click at [372, 168] on div "Malaria Confirmed Loss of appetite Confirmed" at bounding box center [441, 166] width 497 height 25
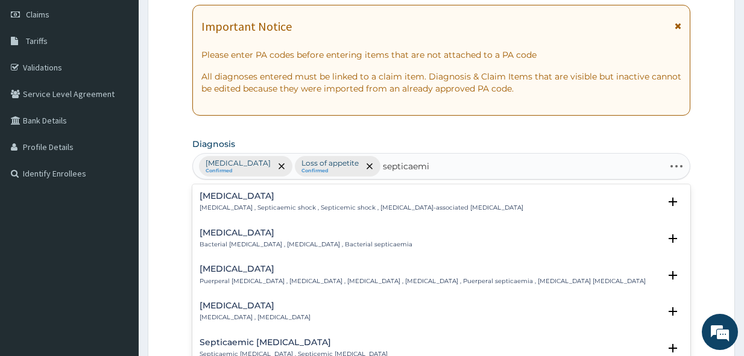
type input "septicaemia"
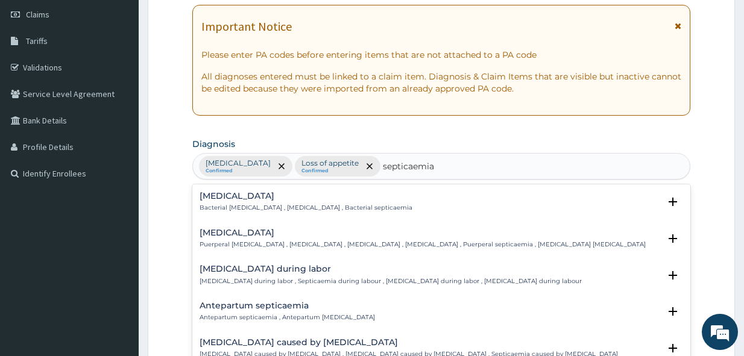
click at [321, 241] on p "Puerperal septicemia , Puerperal fever , Puerperal sepsis , Childbed fever , Pu…" at bounding box center [422, 244] width 446 height 8
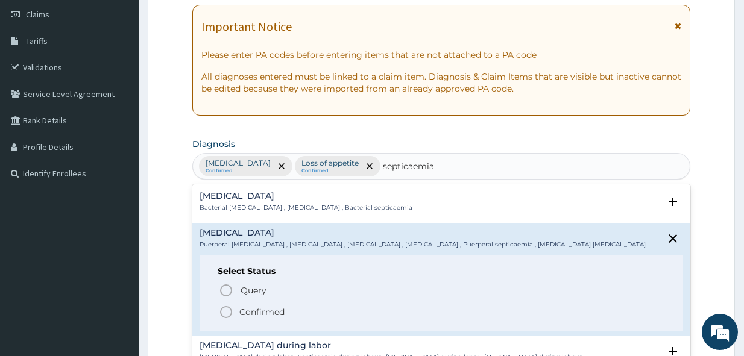
click at [301, 204] on p "Bacterial septicemia , Bacterial sepsis , Bacterial septicaemia" at bounding box center [305, 208] width 213 height 8
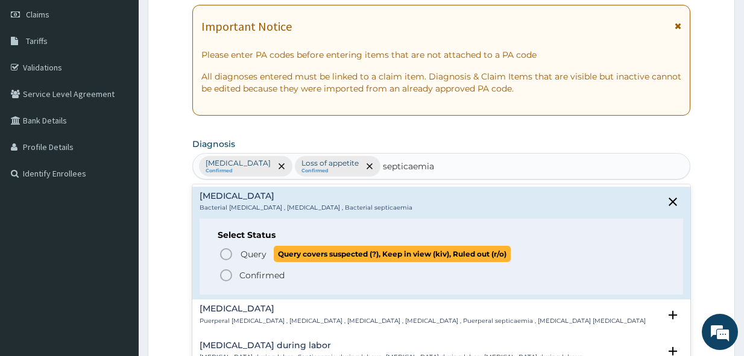
click at [254, 253] on span "Query" at bounding box center [253, 254] width 26 height 12
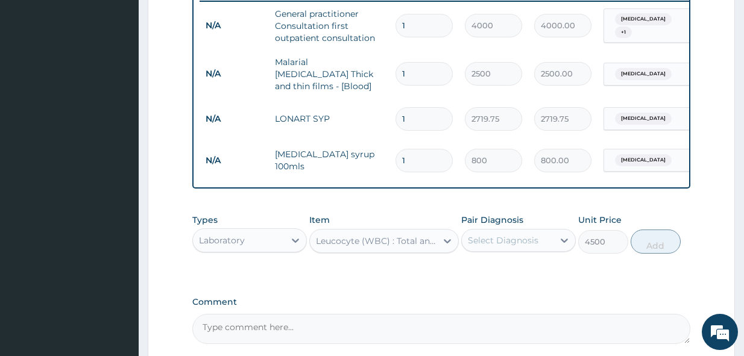
scroll to position [532, 0]
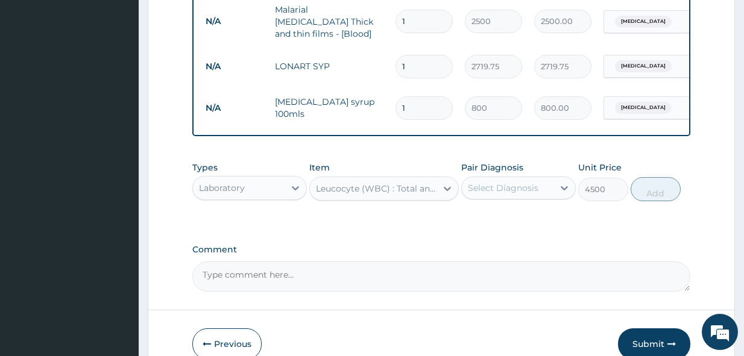
click at [505, 193] on div "Select Diagnosis" at bounding box center [503, 188] width 71 height 12
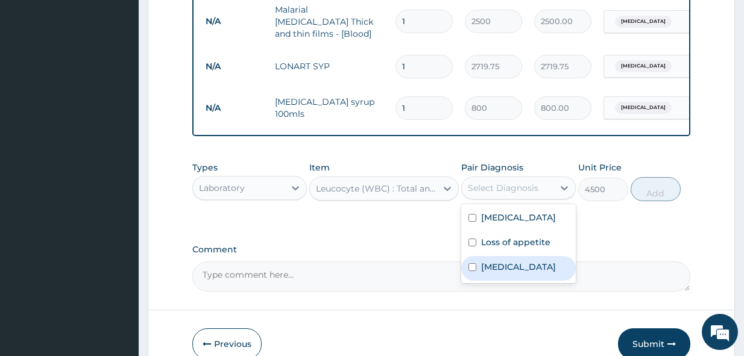
click at [516, 267] on label "Bacterial sepsis" at bounding box center [518, 267] width 75 height 12
checkbox input "true"
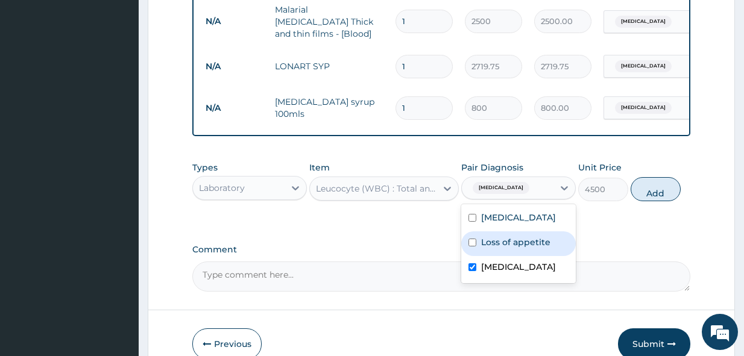
click at [658, 192] on button "Add" at bounding box center [655, 189] width 50 height 24
type input "0"
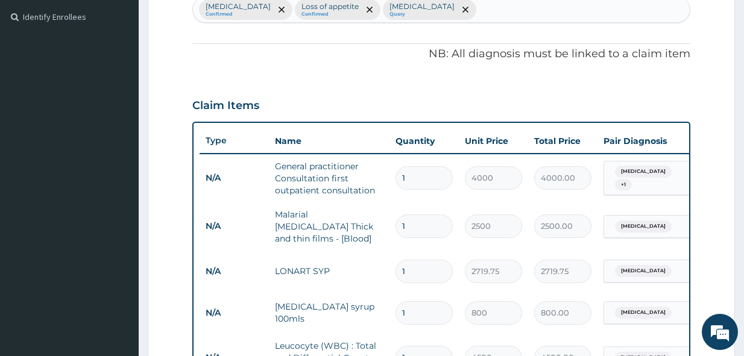
scroll to position [295, 0]
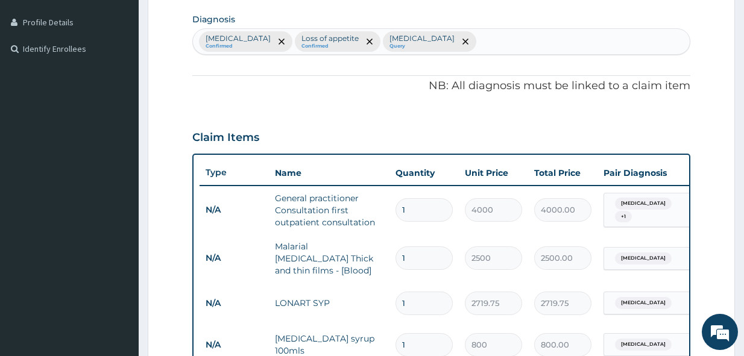
click at [632, 213] on span "+ 1" at bounding box center [623, 217] width 17 height 12
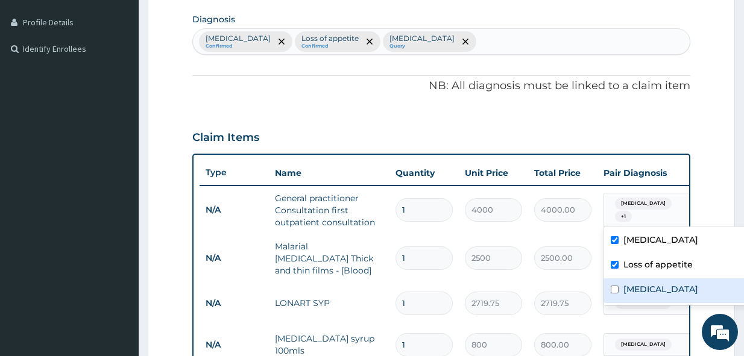
drag, startPoint x: 645, startPoint y: 287, endPoint x: 380, endPoint y: 24, distance: 373.7
click at [639, 281] on div "Bacterial sepsis" at bounding box center [678, 290] width 151 height 25
checkbox input "true"
click at [364, 39] on span "remove selection option" at bounding box center [369, 41] width 11 height 11
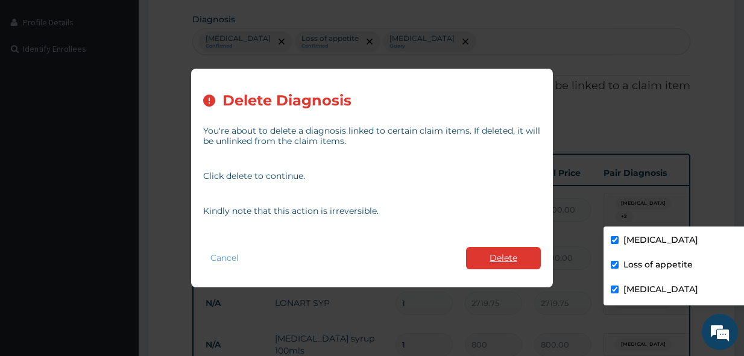
click at [490, 256] on button "Delete" at bounding box center [503, 258] width 75 height 22
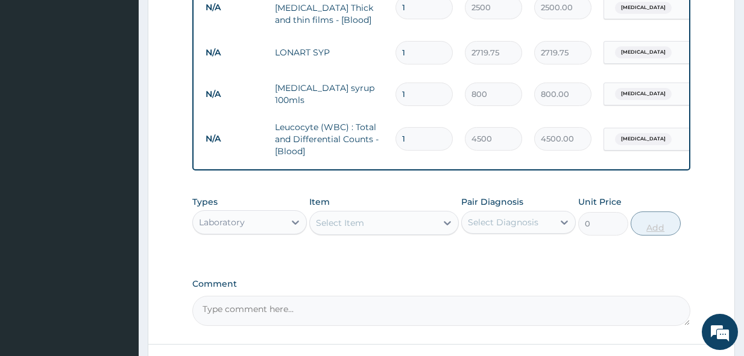
scroll to position [596, 0]
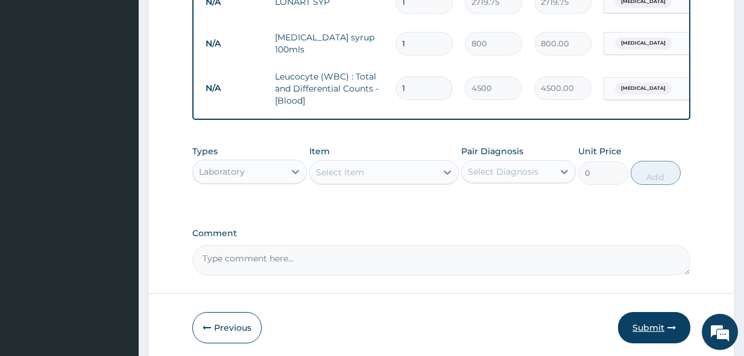
click at [654, 330] on button "Submit" at bounding box center [654, 327] width 72 height 31
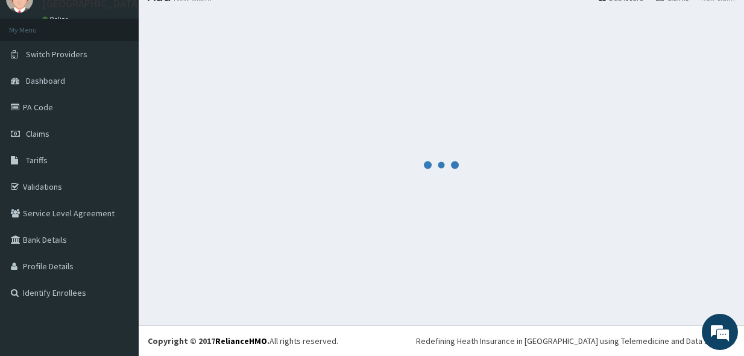
scroll to position [51, 0]
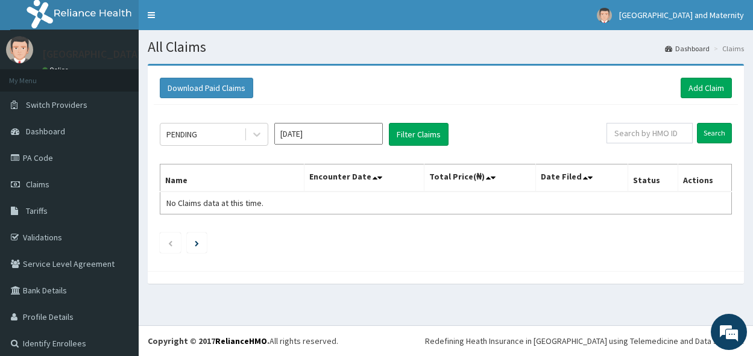
scroll to position [7, 0]
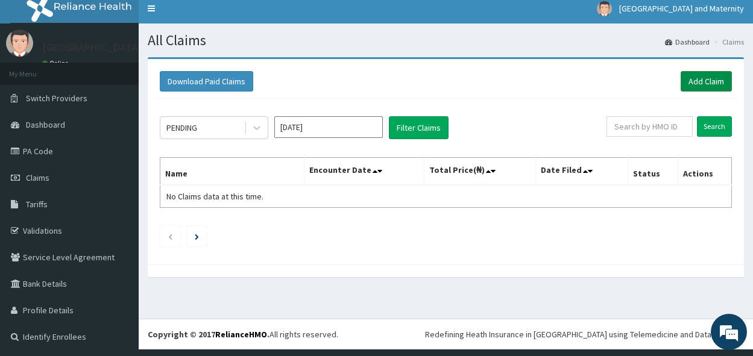
click at [708, 87] on link "Add Claim" at bounding box center [705, 81] width 51 height 20
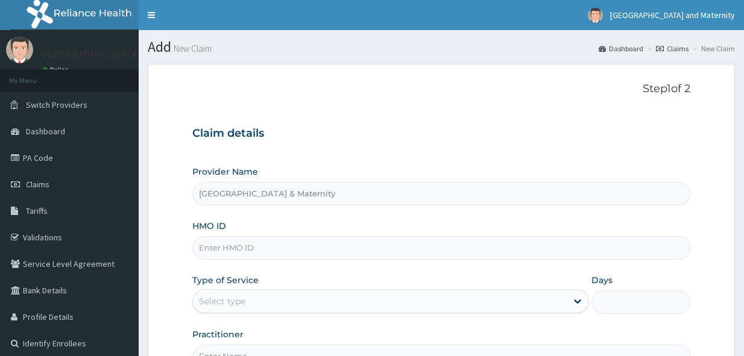
click at [287, 239] on input "HMO ID" at bounding box center [441, 248] width 498 height 24
paste input "NLP/10001/B"
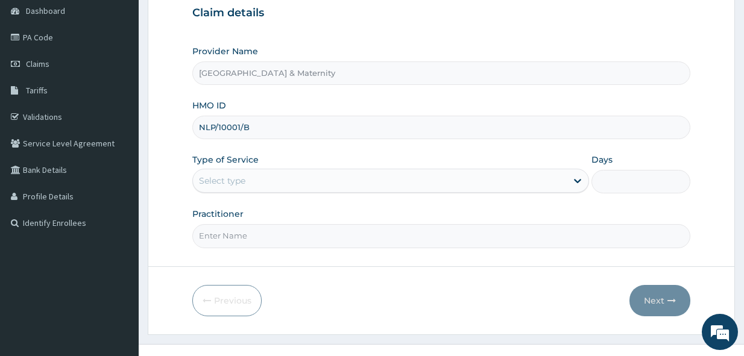
scroll to position [139, 0]
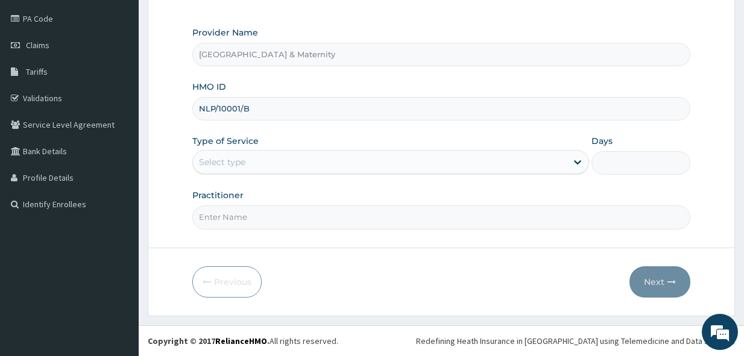
type input "NLP/10001/B"
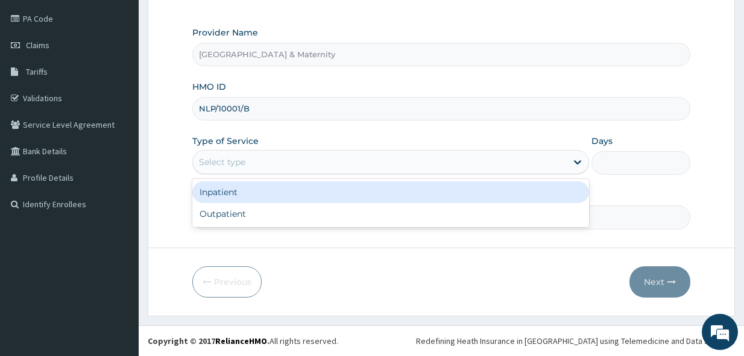
drag, startPoint x: 271, startPoint y: 161, endPoint x: 270, endPoint y: 202, distance: 41.6
click at [271, 162] on div "Select type" at bounding box center [380, 161] width 374 height 19
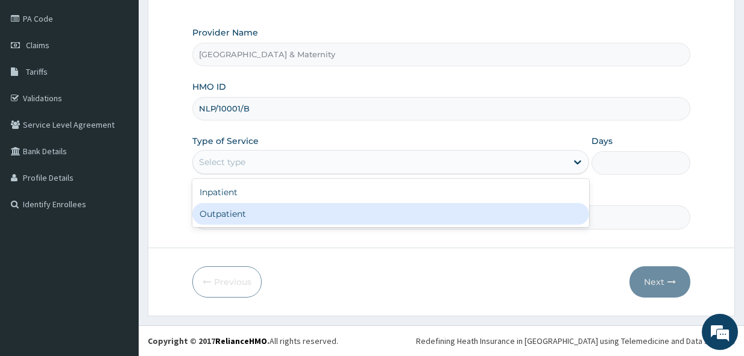
click at [269, 213] on div "Outpatient" at bounding box center [390, 214] width 397 height 22
type input "1"
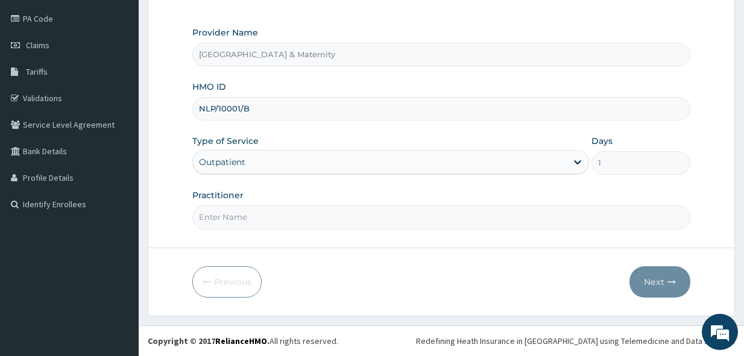
scroll to position [0, 0]
click at [243, 222] on input "Practitioner" at bounding box center [441, 218] width 498 height 24
type input "[PERSON_NAME]"
drag, startPoint x: 664, startPoint y: 280, endPoint x: 174, endPoint y: 1, distance: 563.6
click at [664, 280] on button "Next" at bounding box center [659, 281] width 61 height 31
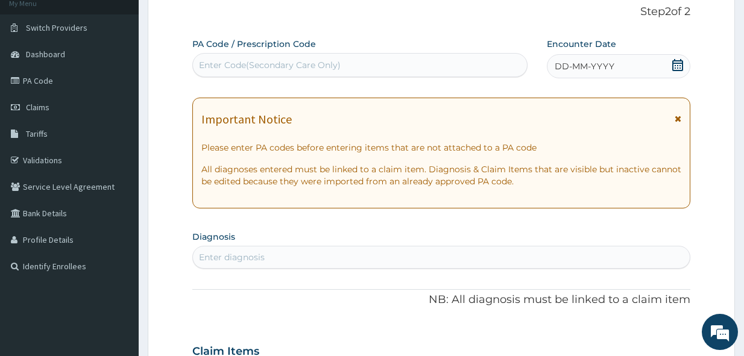
scroll to position [19, 0]
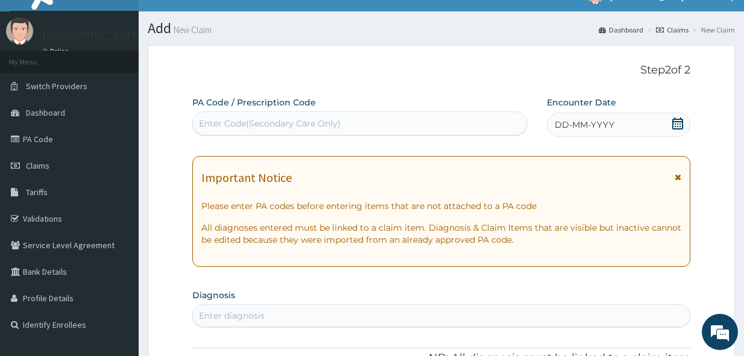
click at [677, 120] on icon at bounding box center [677, 124] width 12 height 12
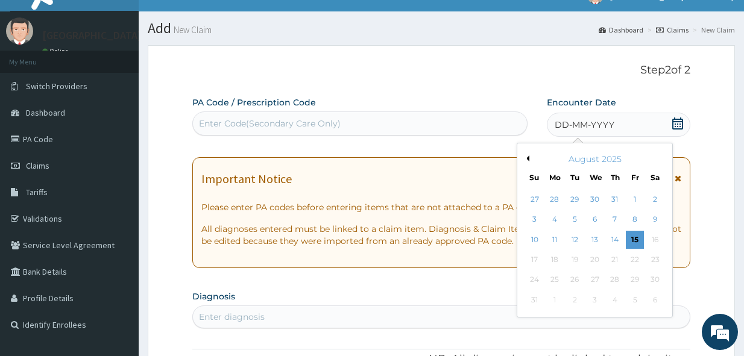
click at [529, 157] on div "Previous Month [DATE] Su Mo Tu We Th Fr Sa 27 28 29 30 31 1 2 3 4 5 6 7 8 9 10 …" at bounding box center [594, 230] width 156 height 175
click at [529, 157] on button "Previous Month" at bounding box center [526, 158] width 6 height 6
click at [533, 217] on div "8" at bounding box center [534, 220] width 18 height 18
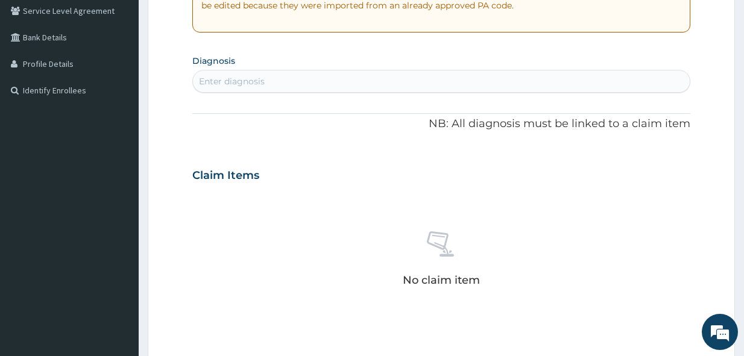
scroll to position [260, 0]
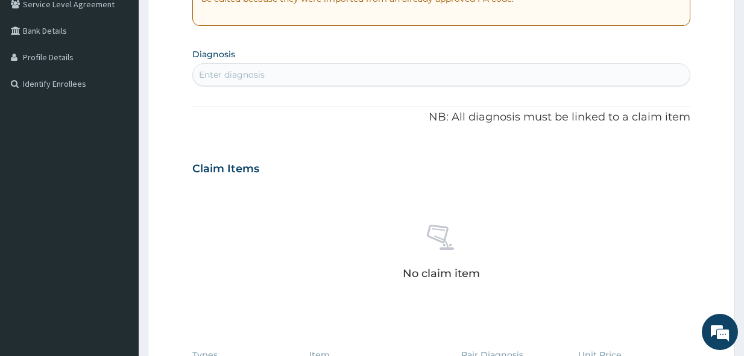
click at [279, 82] on div "Enter diagnosis" at bounding box center [441, 74] width 497 height 19
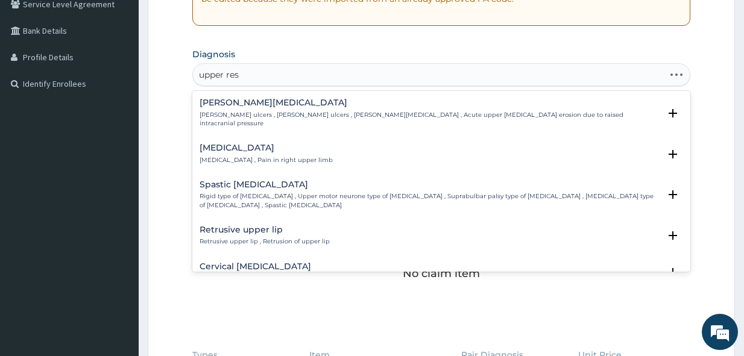
type input "upper resp"
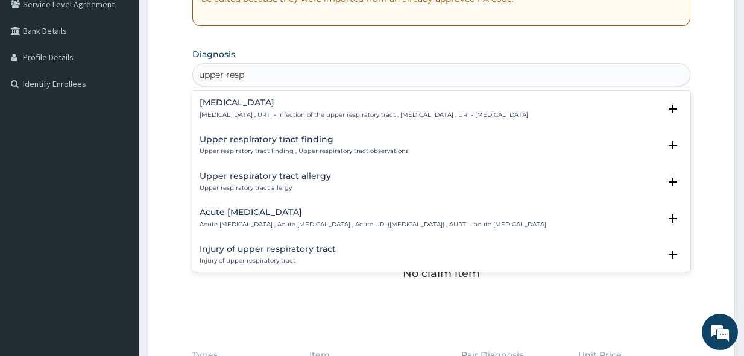
click at [277, 107] on h4 "[MEDICAL_DATA]" at bounding box center [363, 102] width 328 height 9
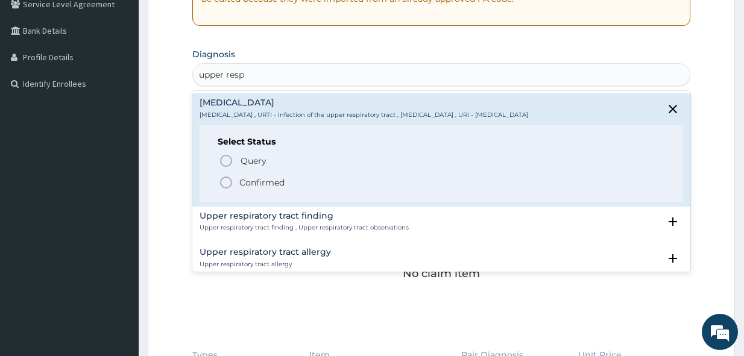
click at [281, 180] on p "Confirmed" at bounding box center [261, 183] width 45 height 12
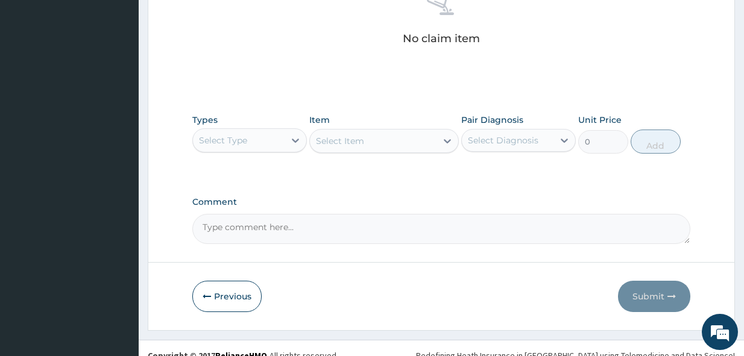
scroll to position [501, 0]
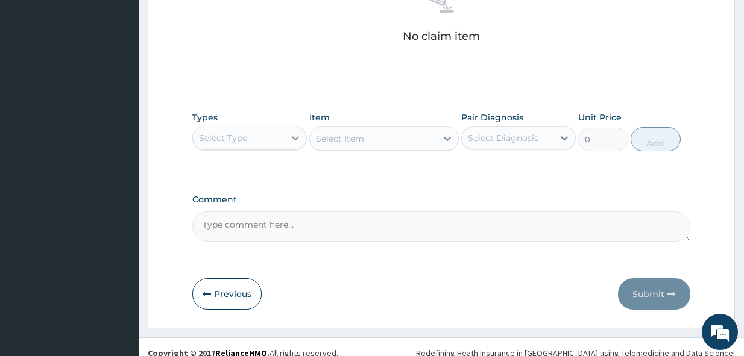
click at [287, 139] on div at bounding box center [295, 138] width 22 height 22
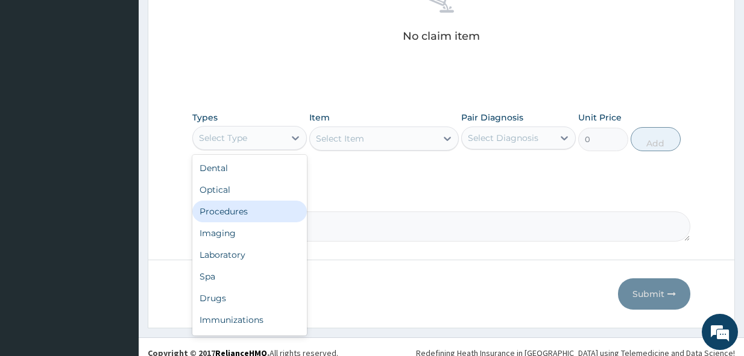
drag, startPoint x: 263, startPoint y: 215, endPoint x: 319, endPoint y: 175, distance: 68.7
click at [271, 211] on div "Procedures" at bounding box center [249, 212] width 115 height 22
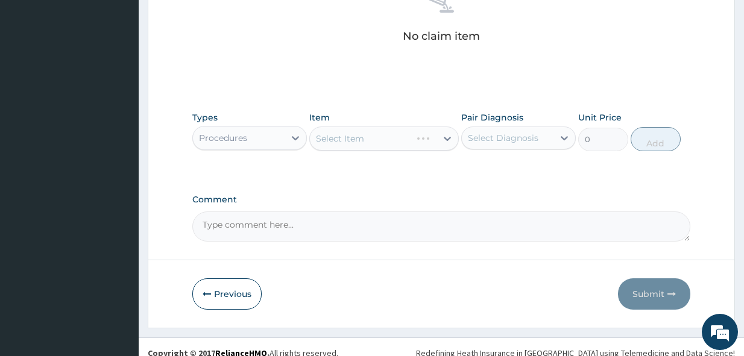
click at [357, 142] on div "Select Item" at bounding box center [383, 139] width 149 height 24
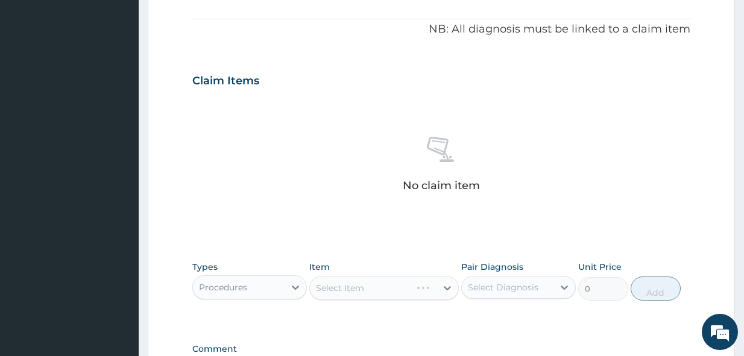
scroll to position [441, 0]
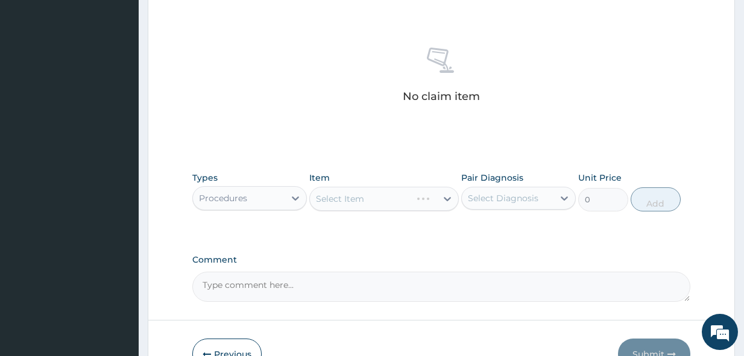
click at [406, 192] on div "Select Item" at bounding box center [383, 199] width 149 height 24
click at [407, 198] on div "Select Item" at bounding box center [373, 198] width 127 height 19
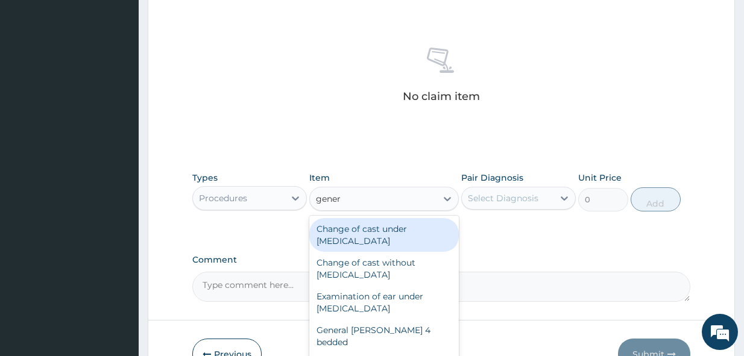
type input "genera"
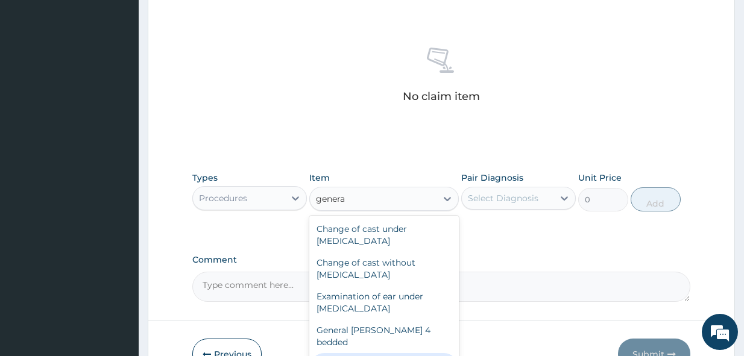
drag, startPoint x: 400, startPoint y: 350, endPoint x: 386, endPoint y: 144, distance: 206.0
type input "4000"
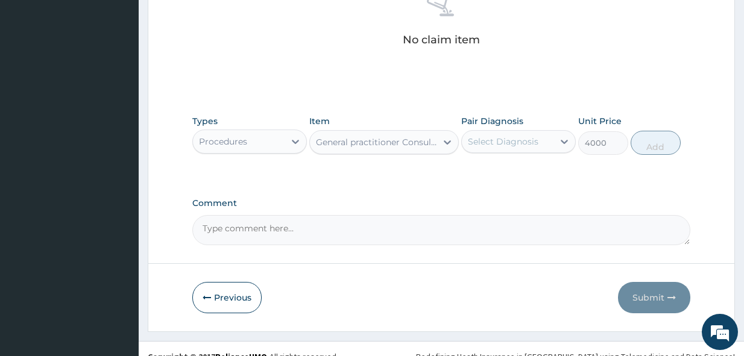
scroll to position [501, 0]
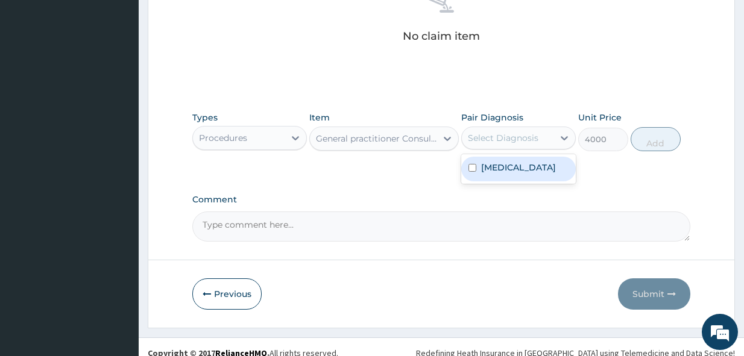
click at [508, 136] on div "Select Diagnosis" at bounding box center [503, 138] width 71 height 12
drag, startPoint x: 511, startPoint y: 170, endPoint x: 636, endPoint y: 155, distance: 125.7
click at [520, 171] on label "[MEDICAL_DATA]" at bounding box center [518, 168] width 75 height 12
checkbox input "true"
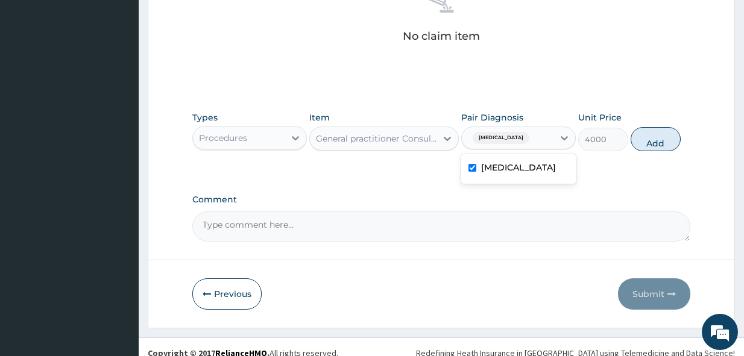
click at [653, 145] on button "Add" at bounding box center [655, 139] width 50 height 24
type input "0"
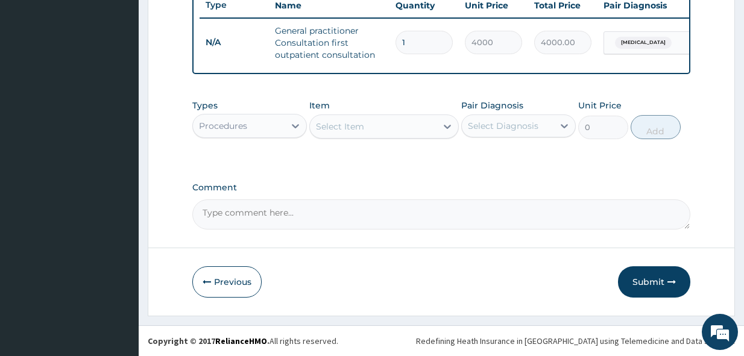
scroll to position [471, 0]
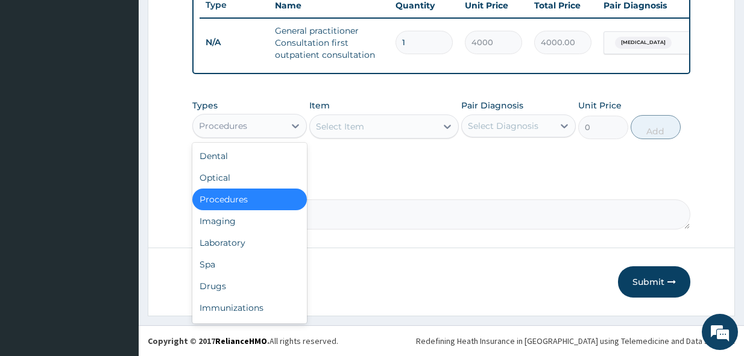
drag, startPoint x: 244, startPoint y: 125, endPoint x: 246, endPoint y: 160, distance: 35.0
click at [244, 125] on div "Procedures" at bounding box center [223, 126] width 48 height 12
click at [230, 289] on div "Drugs" at bounding box center [249, 286] width 115 height 22
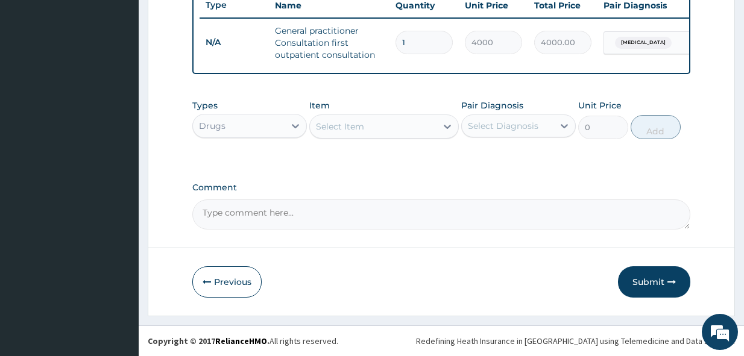
click at [344, 125] on div "Select Item" at bounding box center [340, 127] width 48 height 12
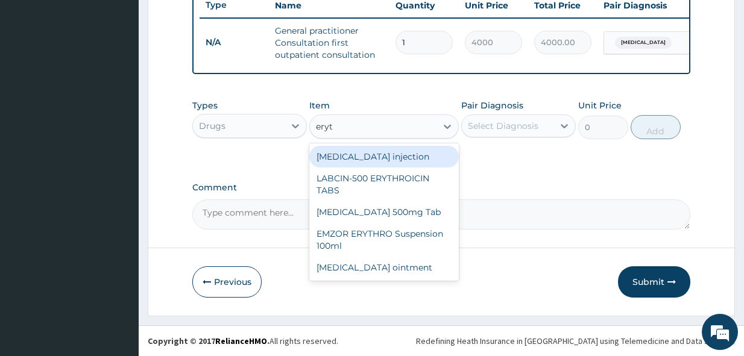
type input "eryth"
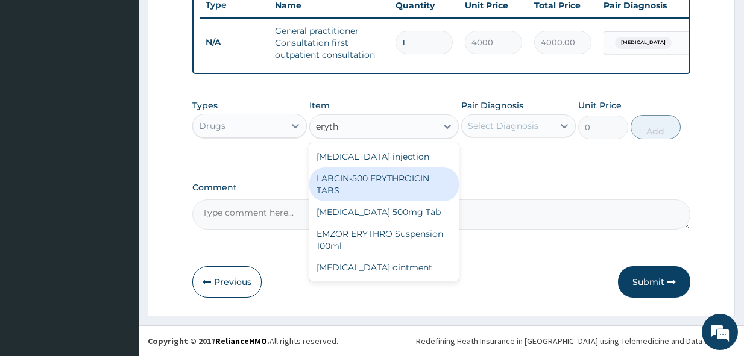
click at [395, 208] on div "[MEDICAL_DATA] 500mg Tab" at bounding box center [383, 212] width 149 height 22
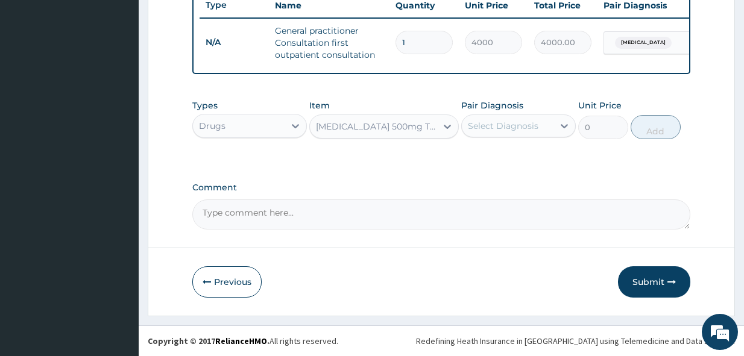
type input "220"
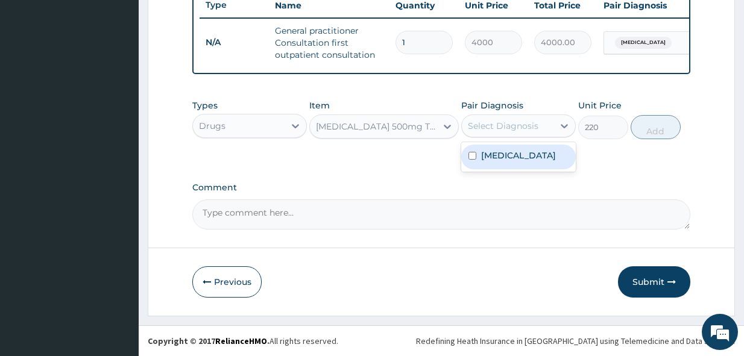
drag, startPoint x: 489, startPoint y: 130, endPoint x: 502, endPoint y: 151, distance: 24.4
click at [490, 131] on div "Select Diagnosis" at bounding box center [503, 126] width 71 height 12
drag, startPoint x: 503, startPoint y: 166, endPoint x: 621, endPoint y: 152, distance: 119.6
click at [506, 162] on label "[MEDICAL_DATA]" at bounding box center [518, 155] width 75 height 12
checkbox input "true"
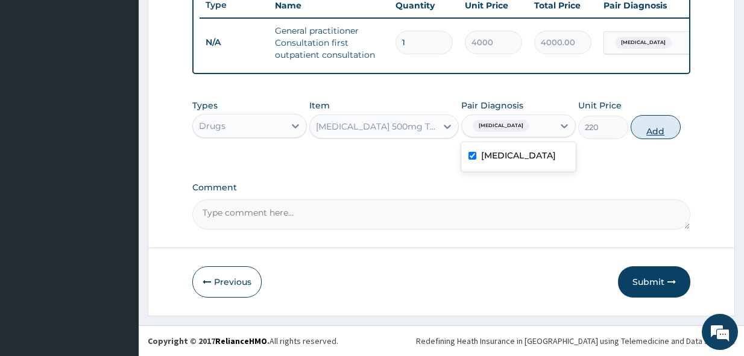
click at [662, 134] on button "Add" at bounding box center [655, 127] width 50 height 24
type input "0"
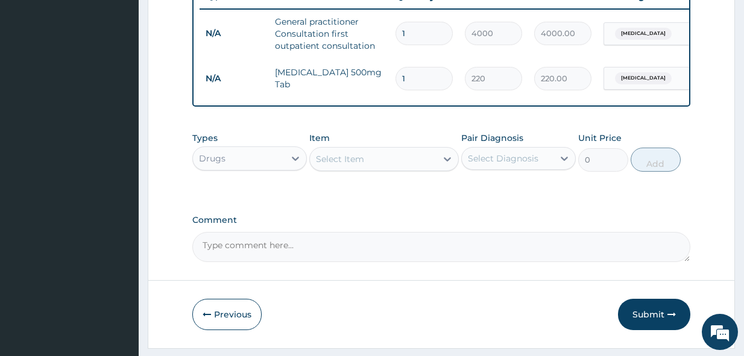
type input "15"
type input "3300.00"
type input "15"
click at [380, 168] on div "Select Item" at bounding box center [373, 158] width 127 height 19
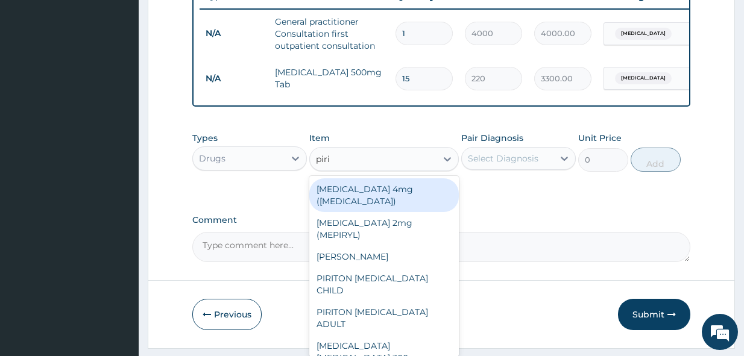
type input "pirit"
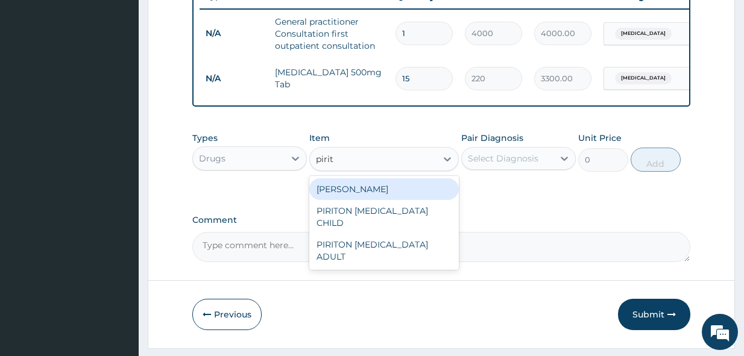
click at [399, 197] on div "[PERSON_NAME]" at bounding box center [383, 189] width 149 height 22
type input "23.65"
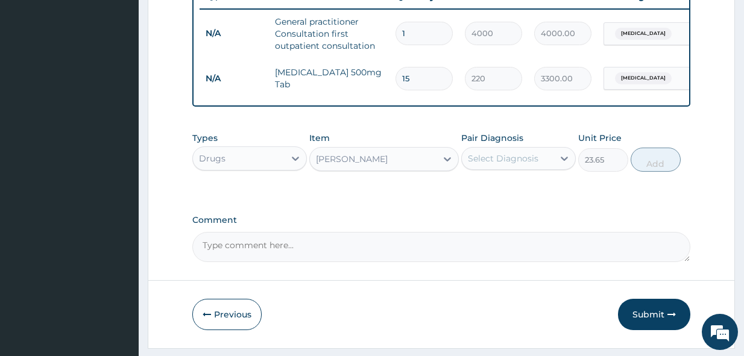
click at [514, 165] on div "Select Diagnosis" at bounding box center [503, 158] width 71 height 12
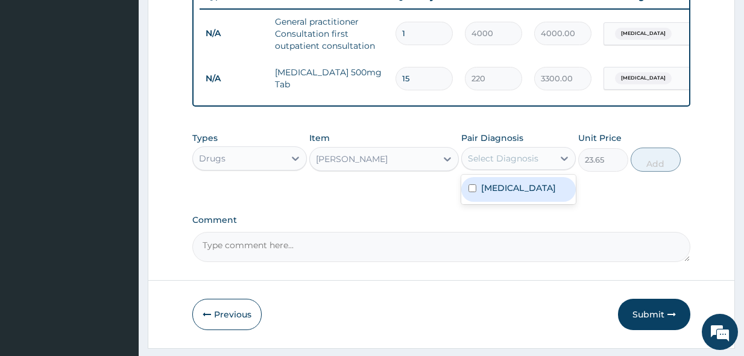
drag, startPoint x: 524, startPoint y: 210, endPoint x: 629, endPoint y: 183, distance: 108.5
click at [536, 194] on label "Upper respiratory infection" at bounding box center [518, 188] width 75 height 12
checkbox input "true"
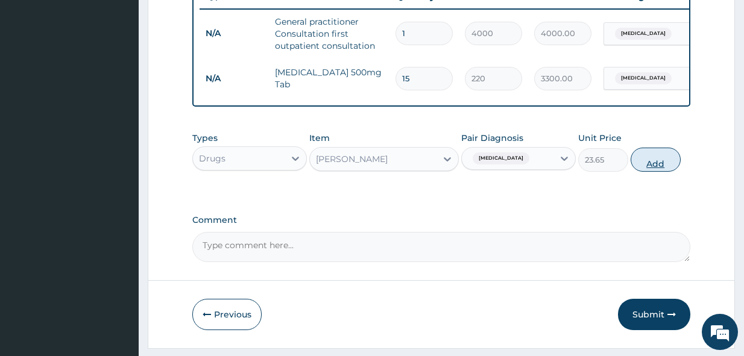
click at [662, 172] on button "Add" at bounding box center [655, 160] width 50 height 24
type input "0"
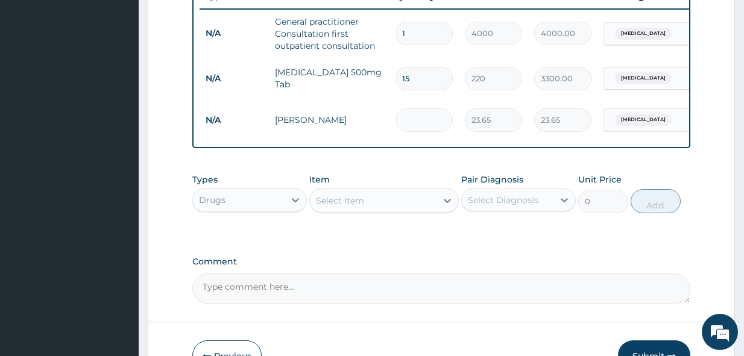
type input "0.00"
type input "0"
type input "1"
type input "23.65"
type input "10"
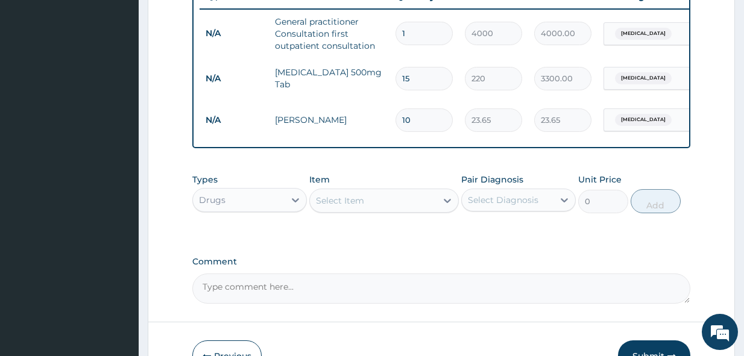
type input "236.50"
type input "10"
click at [341, 207] on div "Select Item" at bounding box center [340, 201] width 48 height 12
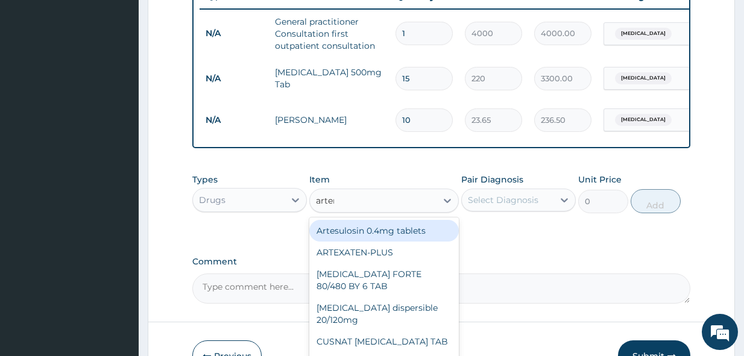
type input "arteme"
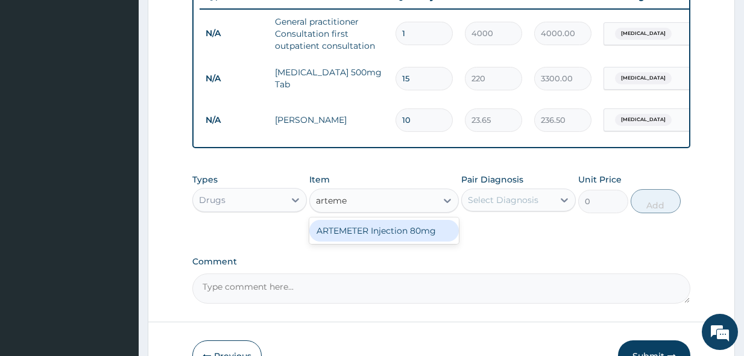
drag, startPoint x: 406, startPoint y: 242, endPoint x: 532, endPoint y: 221, distance: 127.6
click at [413, 242] on div "ARTEMETER Injection 80mg" at bounding box center [383, 231] width 149 height 22
type input "946"
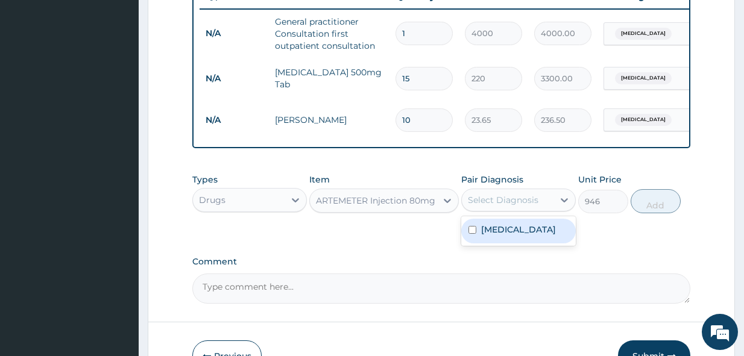
drag, startPoint x: 529, startPoint y: 212, endPoint x: 526, endPoint y: 225, distance: 13.7
click at [529, 206] on div "Select Diagnosis" at bounding box center [503, 200] width 71 height 12
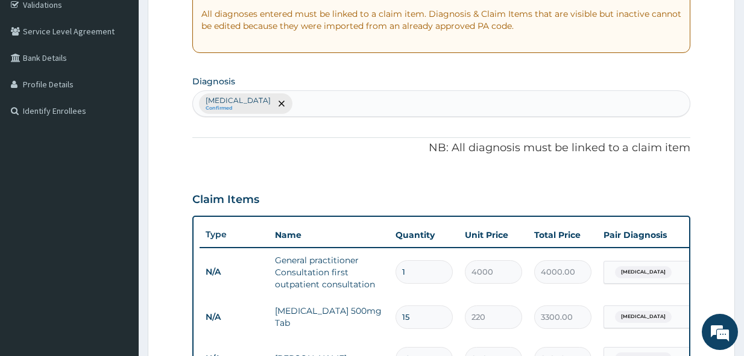
scroll to position [230, 0]
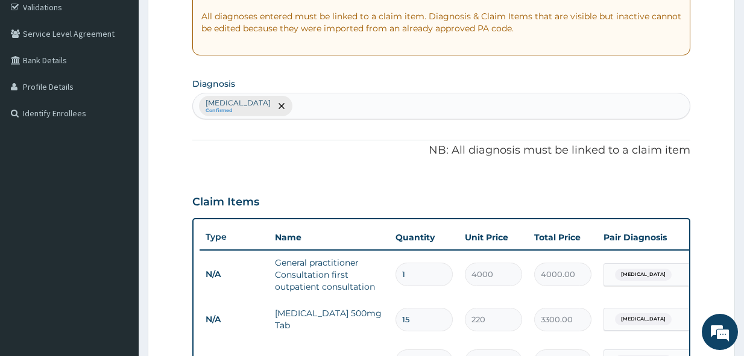
click at [395, 112] on div "Upper respiratory infection Confirmed" at bounding box center [441, 105] width 497 height 25
type input "malaria"
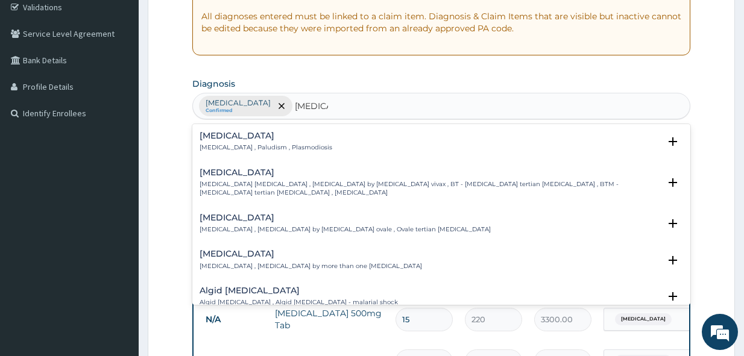
click at [252, 139] on h4 "Malaria" at bounding box center [265, 135] width 133 height 9
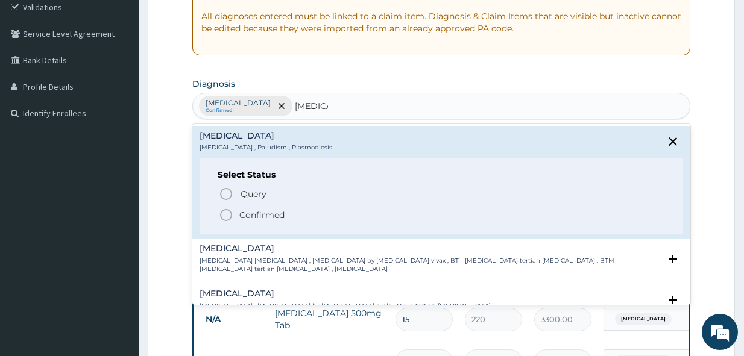
click at [313, 219] on span "Confirmed" at bounding box center [442, 215] width 446 height 14
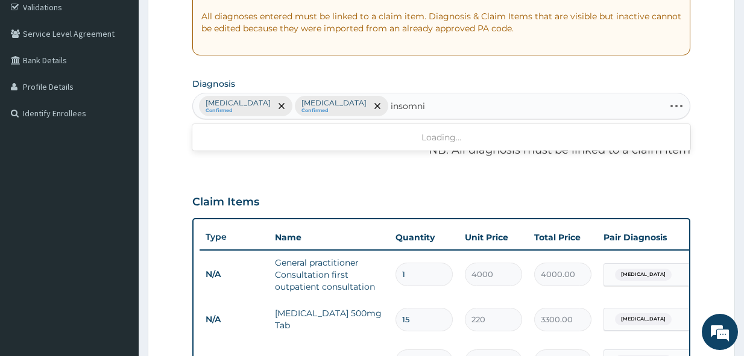
type input "insomnia"
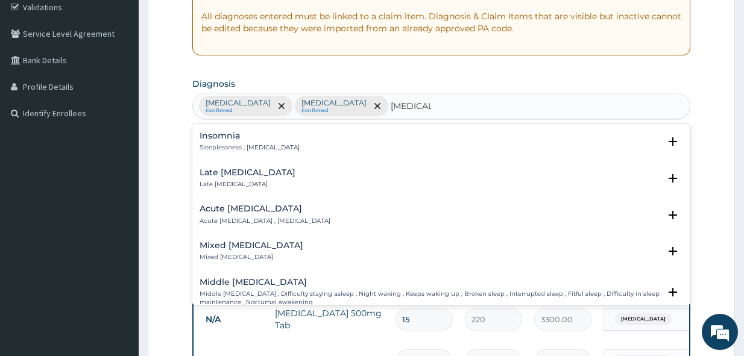
click at [245, 139] on h4 "Insomnia" at bounding box center [249, 135] width 100 height 9
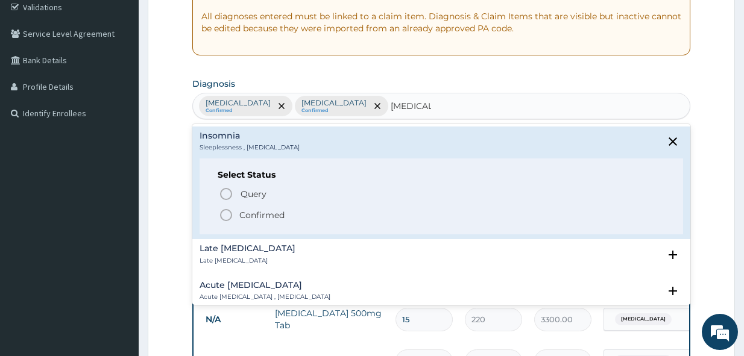
click at [256, 212] on p "Confirmed" at bounding box center [261, 215] width 45 height 12
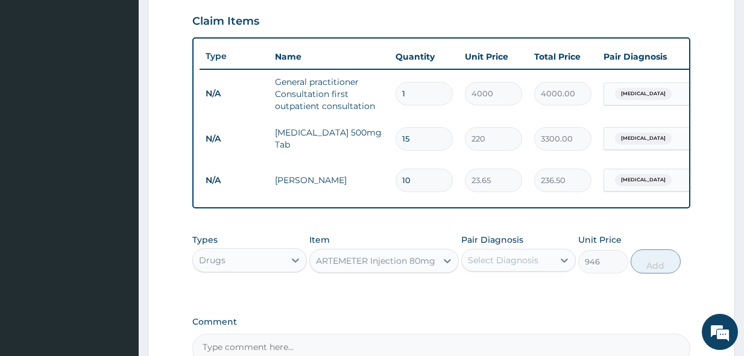
scroll to position [532, 0]
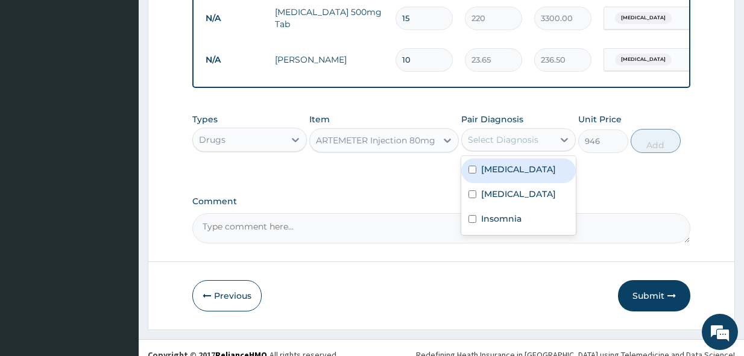
click at [523, 149] on div "Select Diagnosis" at bounding box center [508, 139] width 92 height 19
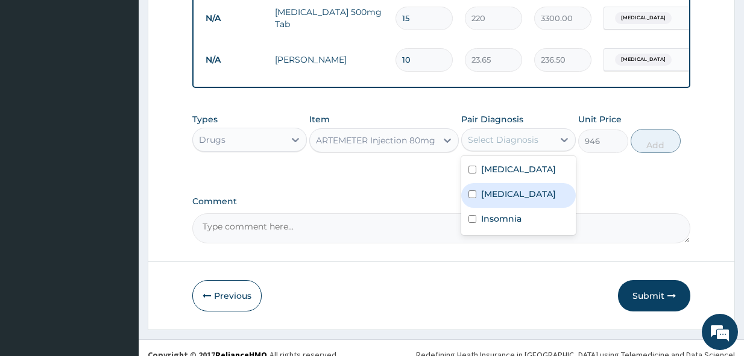
click at [514, 208] on div "Malaria" at bounding box center [518, 195] width 115 height 25
checkbox input "true"
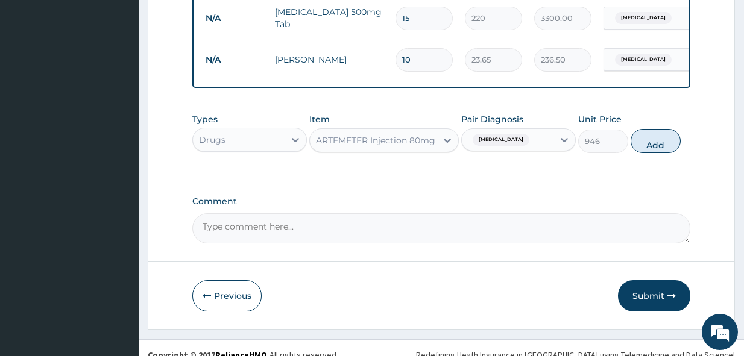
click at [650, 153] on button "Add" at bounding box center [655, 141] width 50 height 24
type input "0"
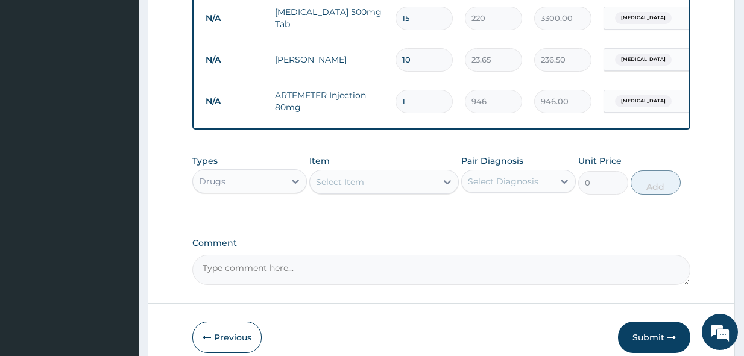
scroll to position [596, 0]
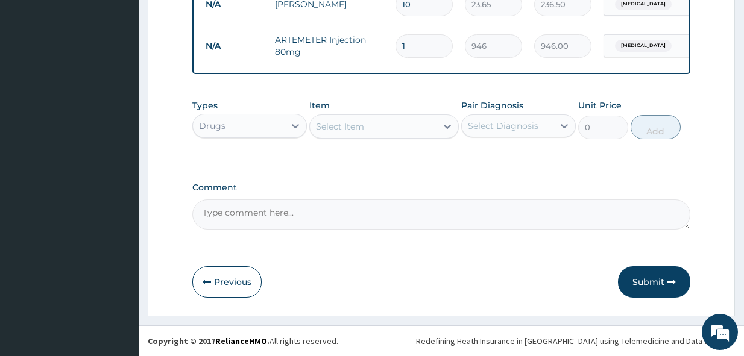
drag, startPoint x: 413, startPoint y: 41, endPoint x: 397, endPoint y: 33, distance: 17.8
click at [398, 34] on input "1" at bounding box center [423, 46] width 57 height 24
type input "6"
type input "5676.00"
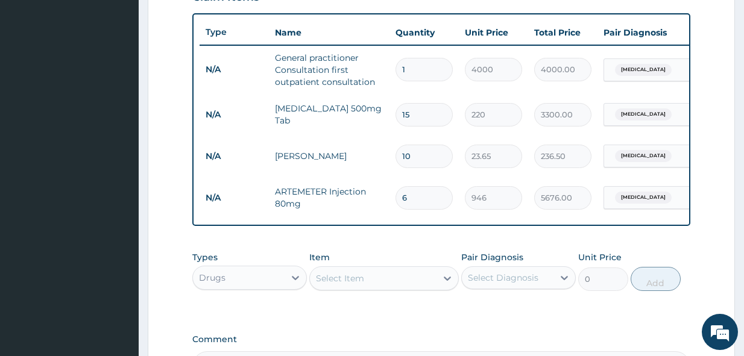
scroll to position [415, 0]
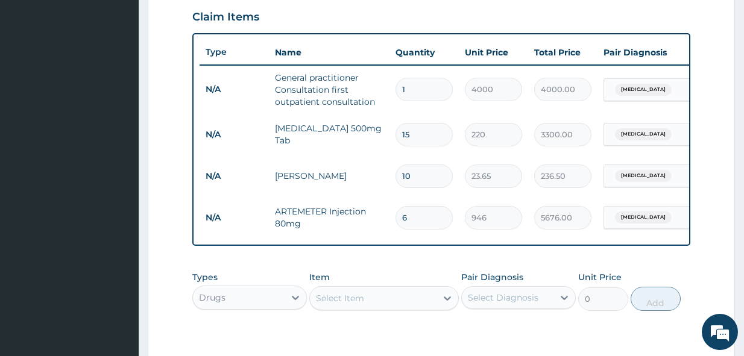
type input "6"
click at [355, 308] on div "Select Item" at bounding box center [373, 298] width 127 height 19
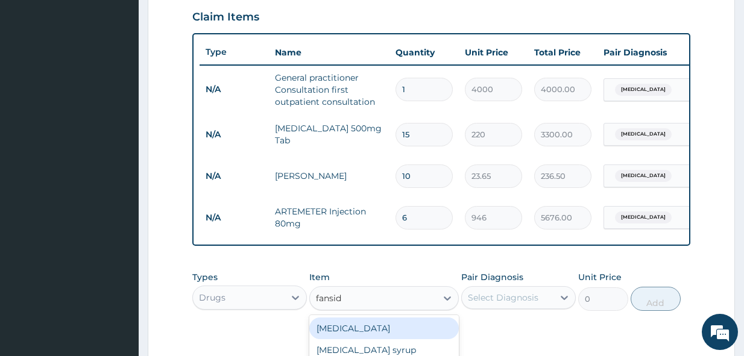
type input "fansida"
click at [406, 339] on div "Fansidar" at bounding box center [383, 329] width 149 height 22
type input "250"
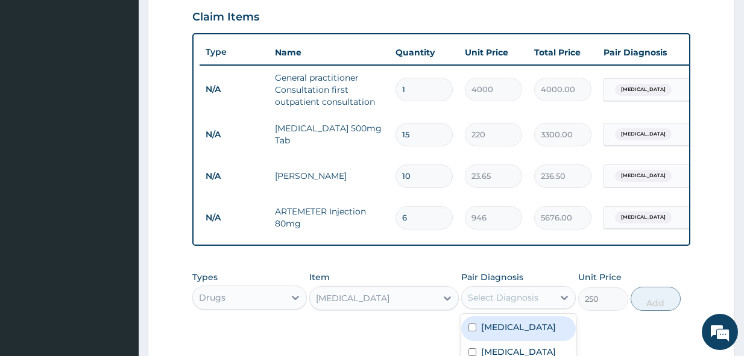
click at [486, 304] on div "Select Diagnosis" at bounding box center [503, 298] width 71 height 12
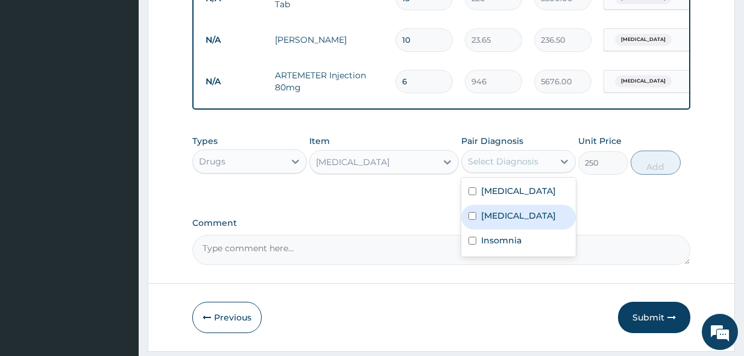
scroll to position [596, 0]
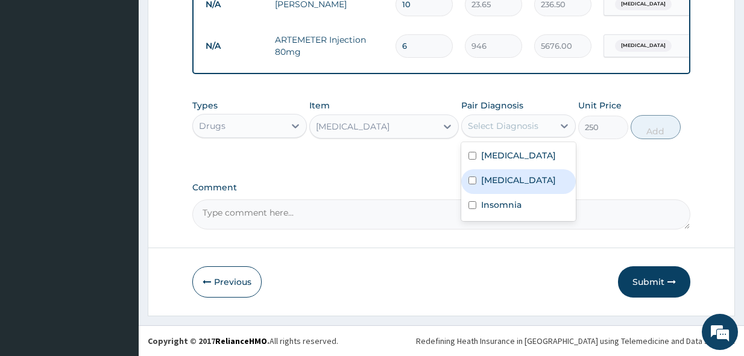
click at [529, 192] on div "Malaria" at bounding box center [518, 181] width 115 height 25
checkbox input "true"
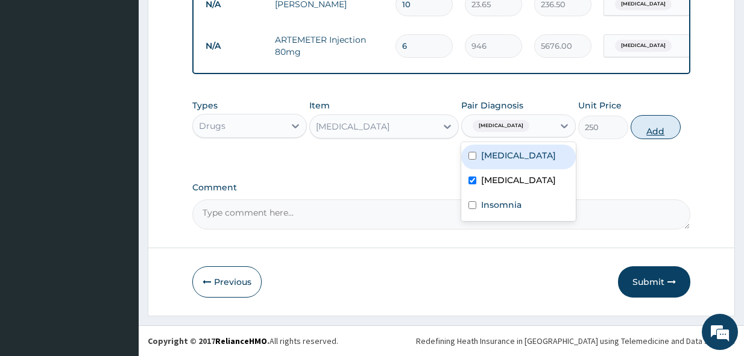
click at [663, 130] on button "Add" at bounding box center [655, 127] width 50 height 24
type input "0"
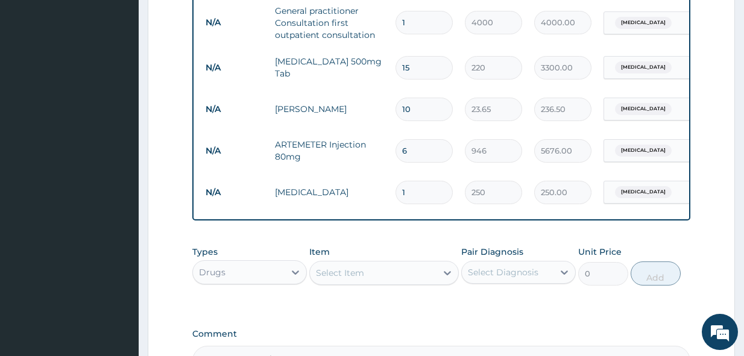
scroll to position [476, 0]
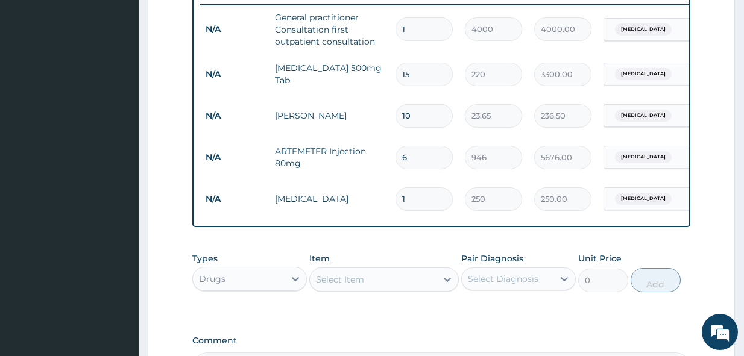
drag, startPoint x: 407, startPoint y: 195, endPoint x: 398, endPoint y: 193, distance: 9.4
click at [398, 193] on input "1" at bounding box center [423, 199] width 57 height 24
type input "3"
type input "750.00"
type input "3"
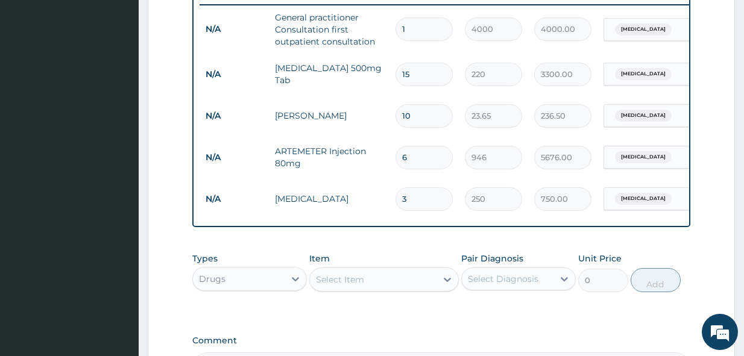
click at [131, 145] on aside "Kingsmith Hospital and Maternity Online My Menu Switch Providers Dashboard PA C…" at bounding box center [69, 16] width 139 height 985
click at [358, 276] on div "Select Item" at bounding box center [383, 280] width 149 height 24
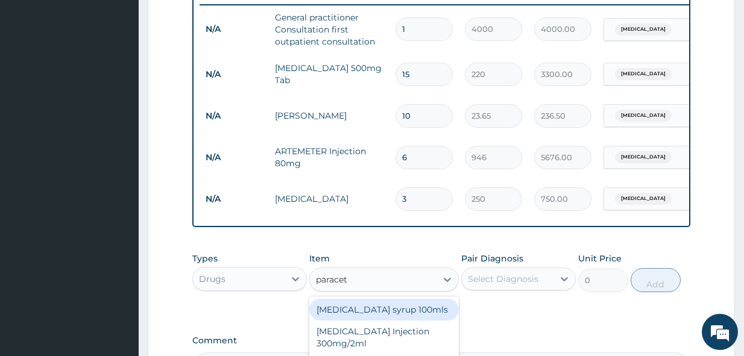
type input "paraceta"
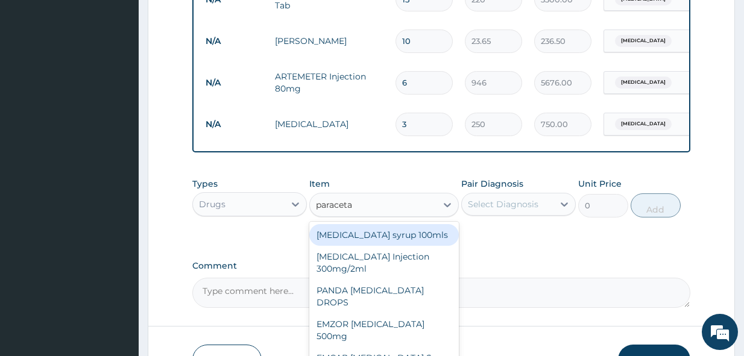
scroll to position [596, 0]
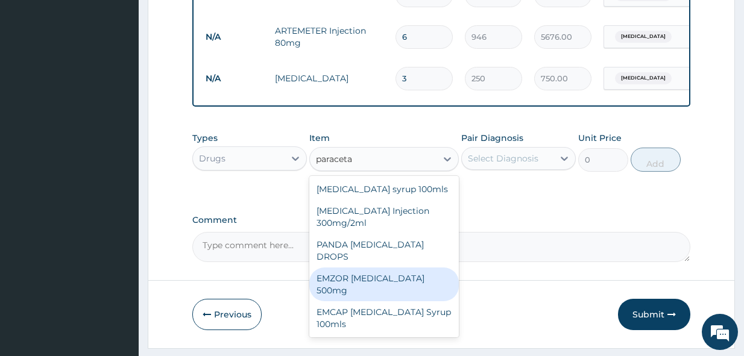
click at [424, 272] on div "EMZOR PARACETAMOL 500mg" at bounding box center [383, 285] width 149 height 34
type input "50"
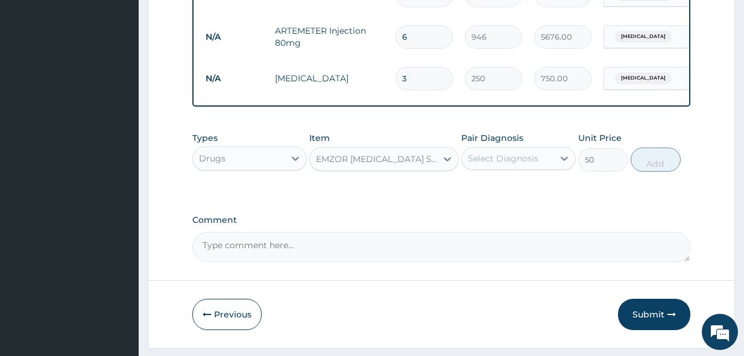
click at [499, 168] on div "Select Diagnosis" at bounding box center [508, 158] width 92 height 19
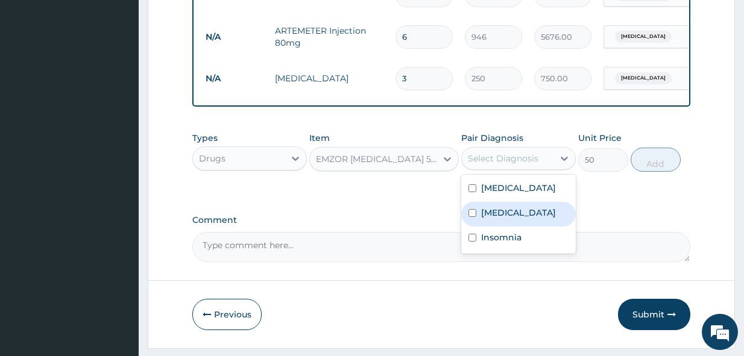
drag, startPoint x: 513, startPoint y: 234, endPoint x: 588, endPoint y: 198, distance: 83.3
click at [519, 227] on div "Malaria" at bounding box center [518, 214] width 115 height 25
checkbox input "true"
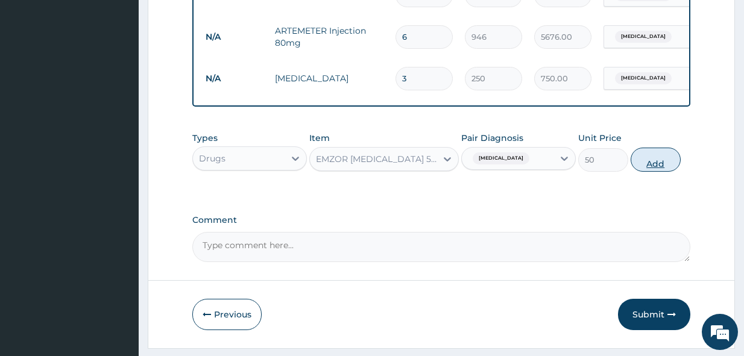
click at [645, 172] on button "Add" at bounding box center [655, 160] width 50 height 24
type input "0"
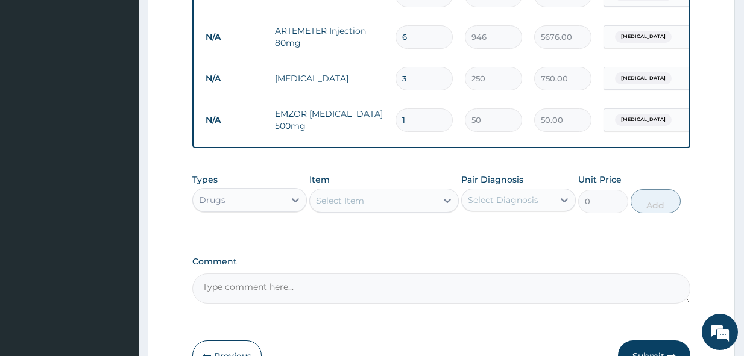
scroll to position [536, 0]
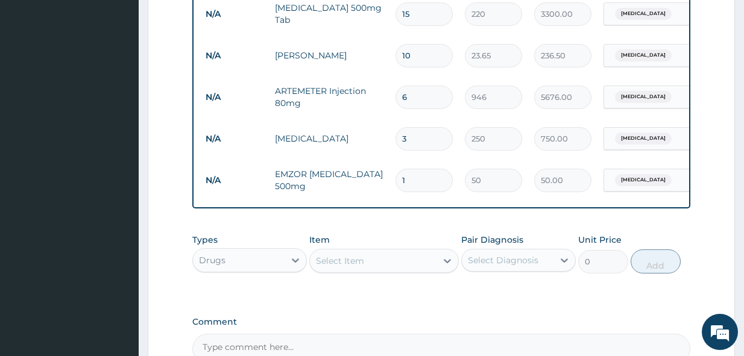
type input "15"
type input "750.00"
type input "15"
click at [377, 254] on div "Item Select Item" at bounding box center [383, 254] width 149 height 40
click at [377, 268] on div "Select Item" at bounding box center [373, 260] width 127 height 19
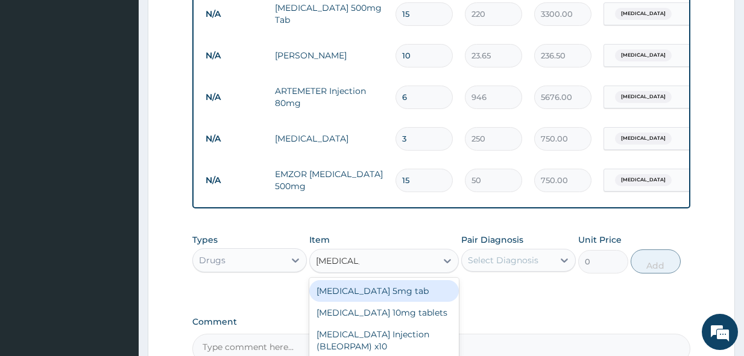
type input "diazepam"
type input "diazepa"
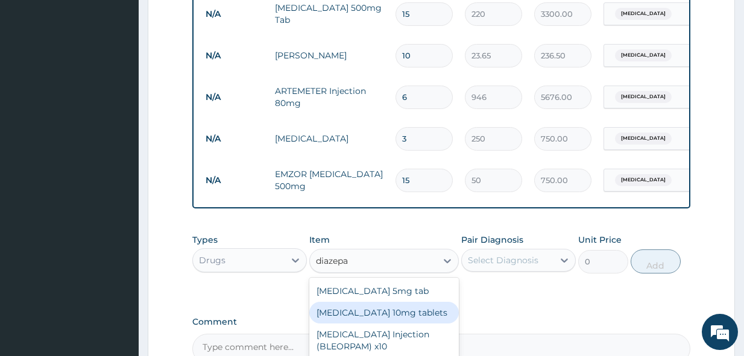
click at [373, 324] on div "Diazepam 10mg tablets" at bounding box center [383, 313] width 149 height 22
type input "35.475"
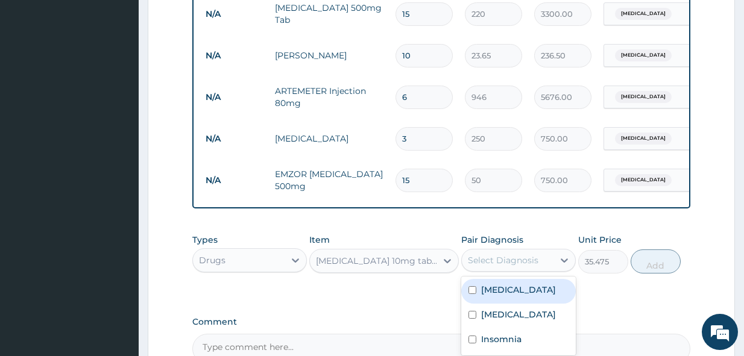
click at [484, 266] on div "Select Diagnosis" at bounding box center [503, 260] width 71 height 12
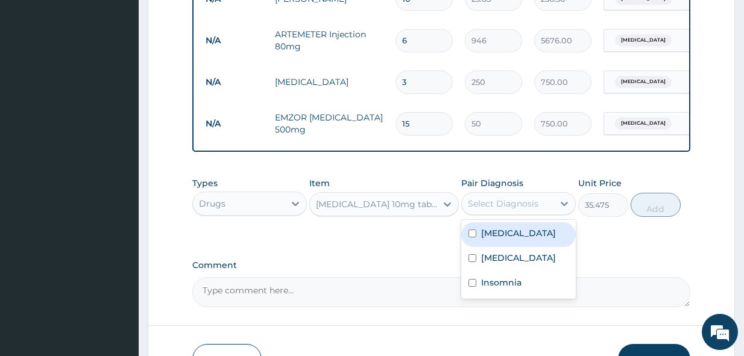
scroll to position [596, 0]
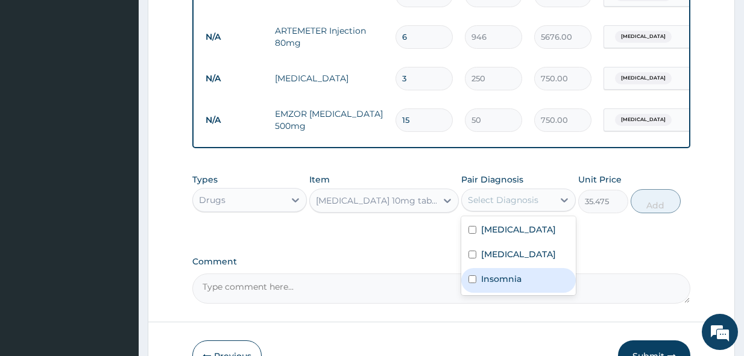
click at [521, 293] on div "Insomnia" at bounding box center [518, 280] width 115 height 25
checkbox input "true"
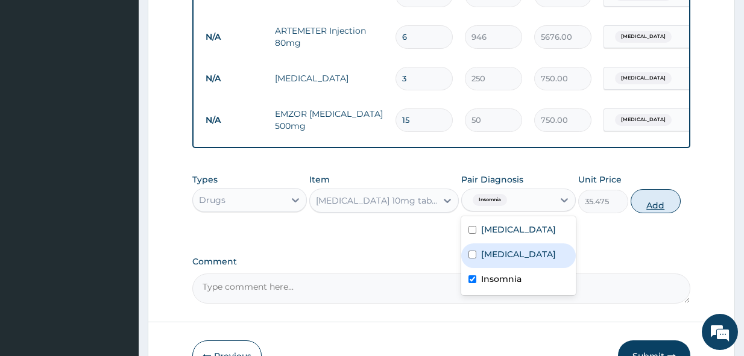
click at [647, 210] on button "Add" at bounding box center [655, 201] width 50 height 24
type input "0"
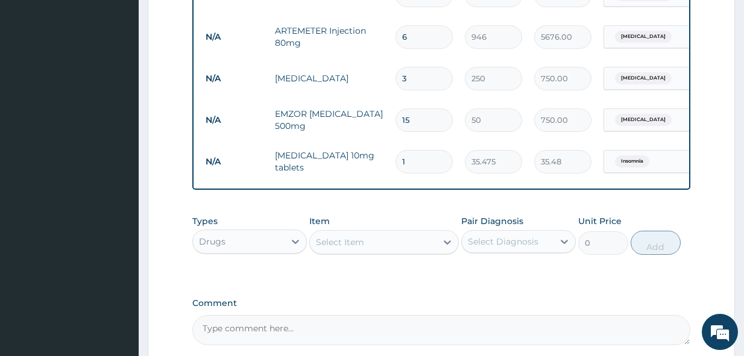
drag, startPoint x: 418, startPoint y: 164, endPoint x: 381, endPoint y: 156, distance: 38.2
click at [381, 156] on tr "N/A Diazepam 10mg tablets 1 35.475 35.48 Insomnia Delete" at bounding box center [494, 162] width 591 height 42
type input "5"
type input "177.38"
type input "5"
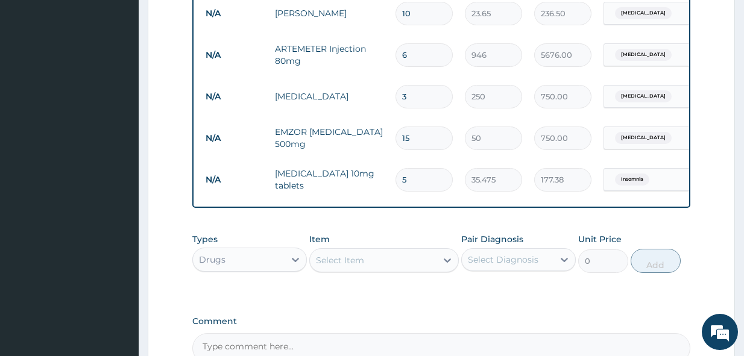
scroll to position [656, 0]
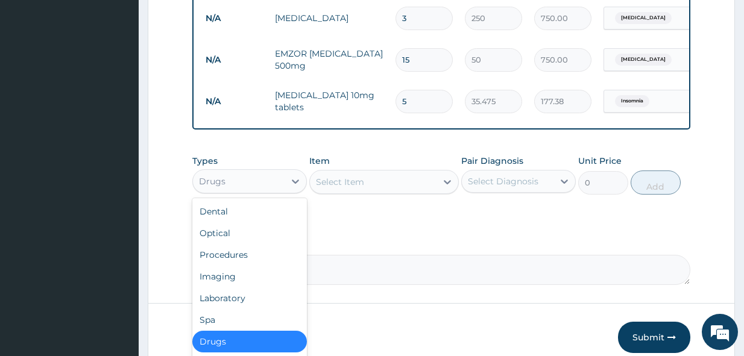
click at [278, 191] on div "Drugs" at bounding box center [239, 181] width 92 height 19
click at [265, 307] on div "Laboratory" at bounding box center [249, 298] width 115 height 22
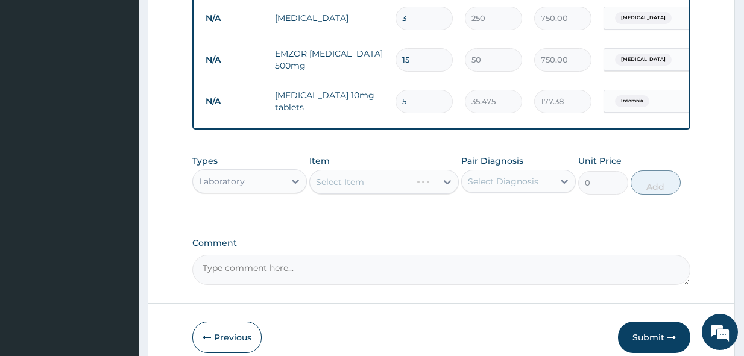
click at [360, 194] on div "Select Item" at bounding box center [383, 182] width 149 height 24
click at [361, 194] on div "Select Item" at bounding box center [383, 182] width 149 height 24
click at [362, 188] on div "Select Item" at bounding box center [340, 182] width 48 height 12
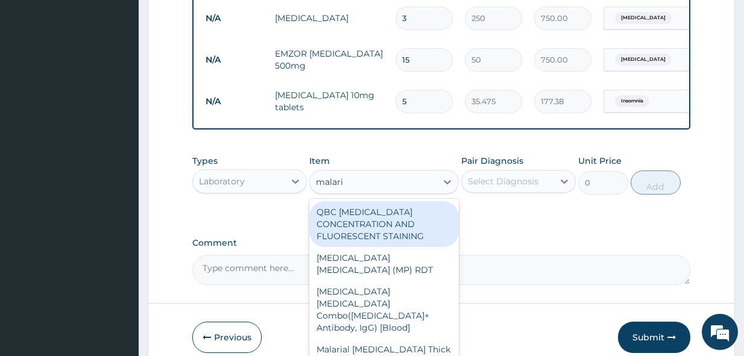
type input "malaria"
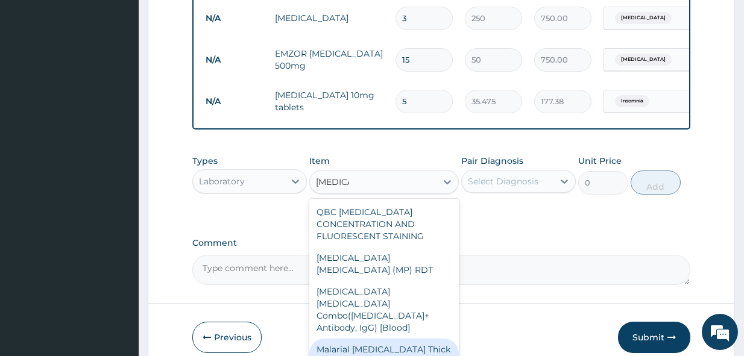
click at [397, 339] on div "Malarial Parasite Thick and thin films - [Blood]" at bounding box center [383, 356] width 149 height 34
type input "2500"
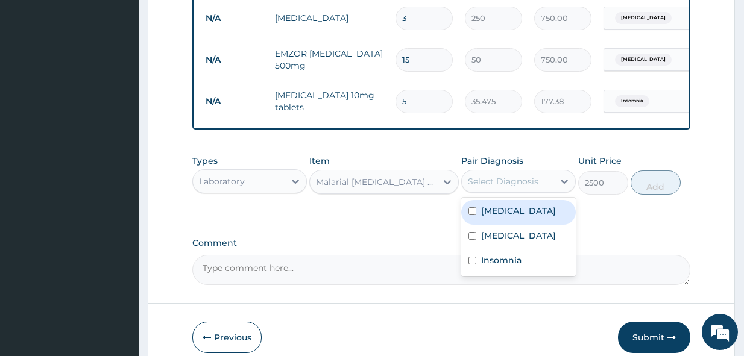
click at [508, 187] on div "Select Diagnosis" at bounding box center [503, 181] width 71 height 12
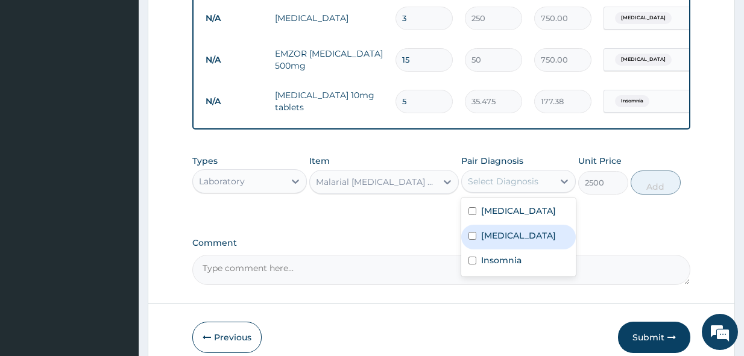
drag, startPoint x: 512, startPoint y: 263, endPoint x: 566, endPoint y: 231, distance: 62.4
click at [513, 250] on div "Malaria" at bounding box center [518, 237] width 115 height 25
checkbox input "true"
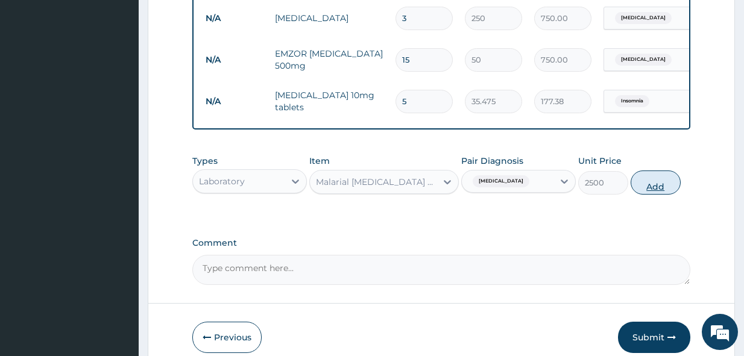
click at [642, 192] on button "Add" at bounding box center [655, 183] width 50 height 24
type input "0"
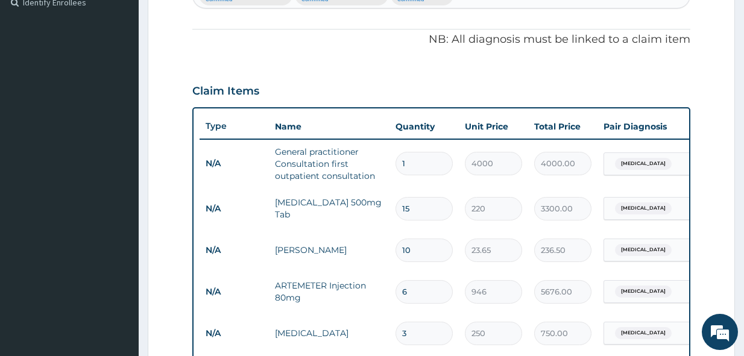
scroll to position [295, 0]
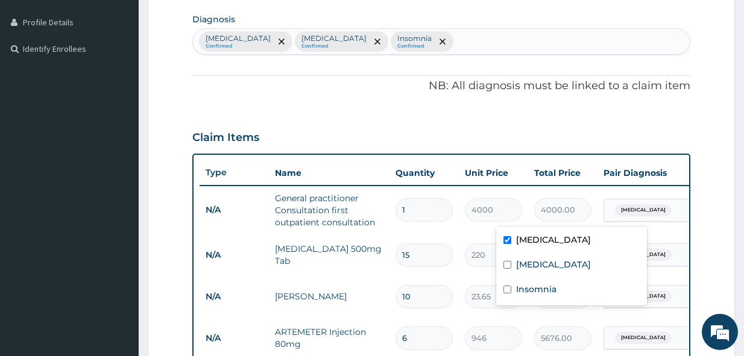
click at [678, 216] on tr "N/A General practitioner Consultation first outpatient consultation 1 4000 4000…" at bounding box center [494, 210] width 591 height 48
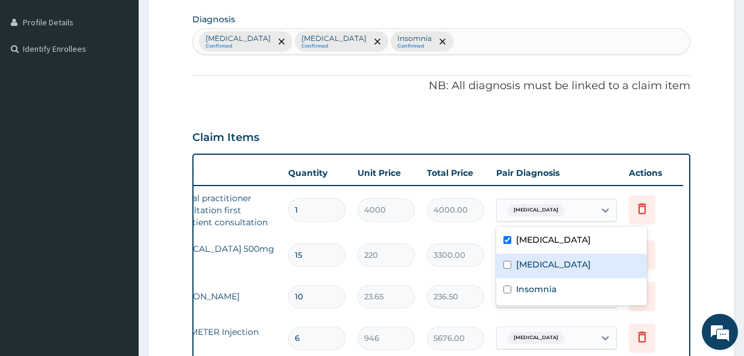
drag, startPoint x: 565, startPoint y: 268, endPoint x: 556, endPoint y: 295, distance: 28.6
click at [565, 267] on div "Malaria" at bounding box center [571, 266] width 151 height 25
checkbox input "true"
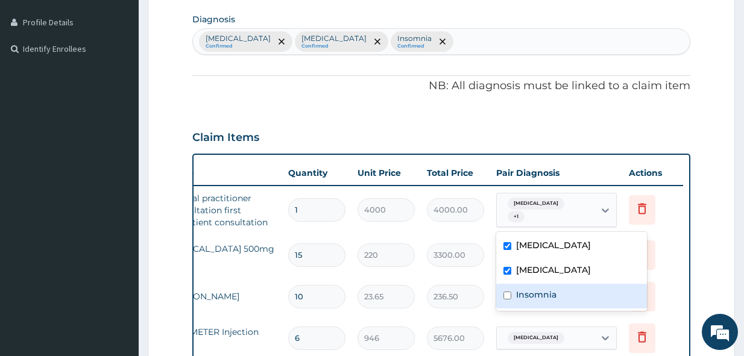
click at [556, 294] on label "Insomnia" at bounding box center [536, 295] width 40 height 12
checkbox input "true"
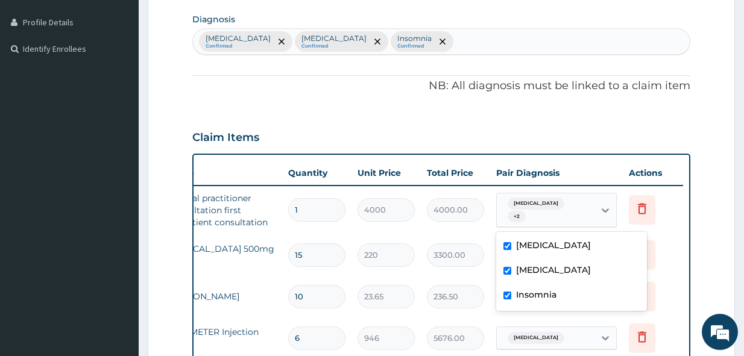
click at [647, 135] on div "Claim Items" at bounding box center [441, 134] width 498 height 31
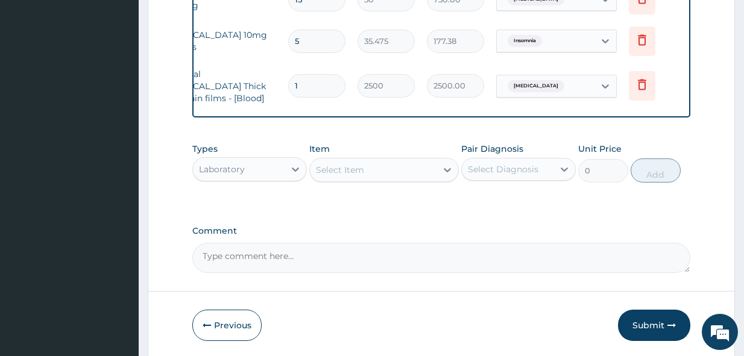
scroll to position [762, 0]
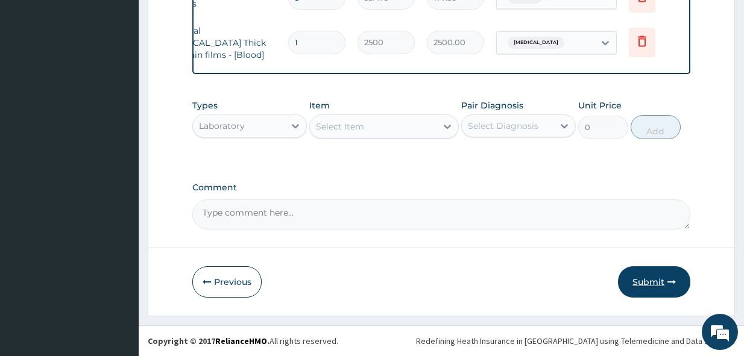
click at [650, 280] on button "Submit" at bounding box center [654, 281] width 72 height 31
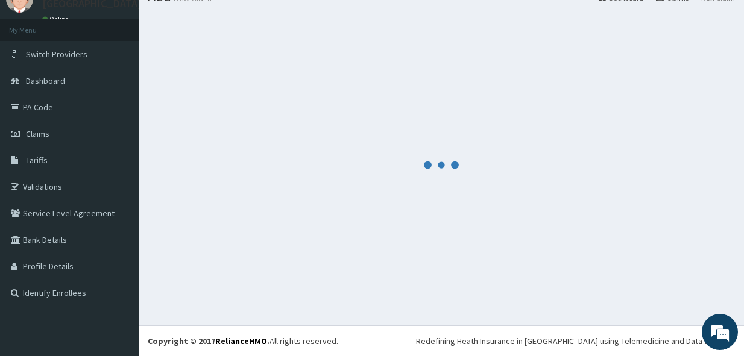
scroll to position [51, 0]
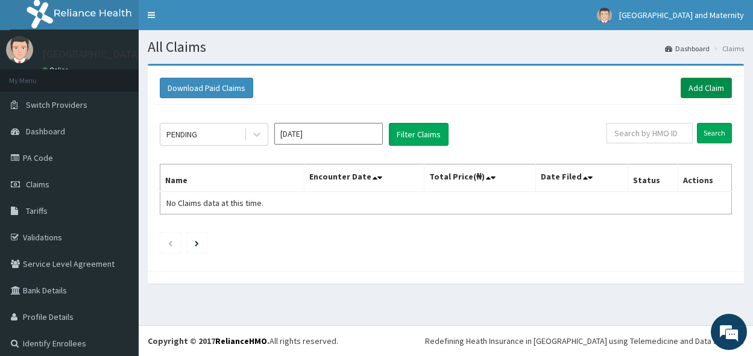
click at [697, 90] on link "Add Claim" at bounding box center [705, 88] width 51 height 20
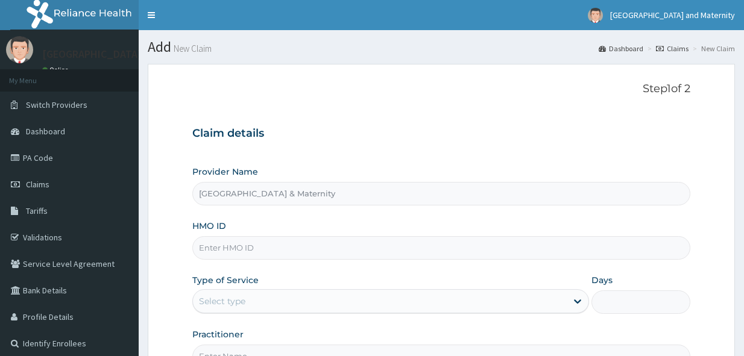
drag, startPoint x: 0, startPoint y: 0, endPoint x: 224, endPoint y: 249, distance: 335.0
click at [227, 240] on input "HMO ID" at bounding box center [441, 248] width 498 height 24
click at [224, 249] on input "HMO ID" at bounding box center [441, 248] width 498 height 24
paste input "FAB/10528/A"
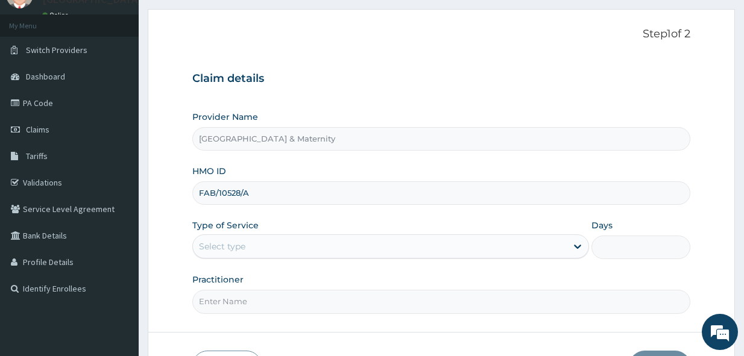
scroll to position [139, 0]
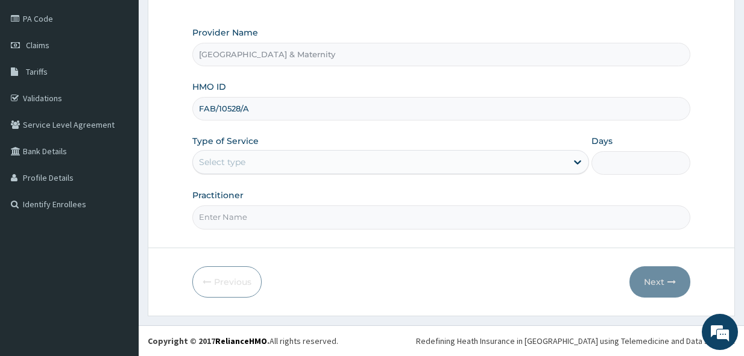
type input "FAB/10528/A"
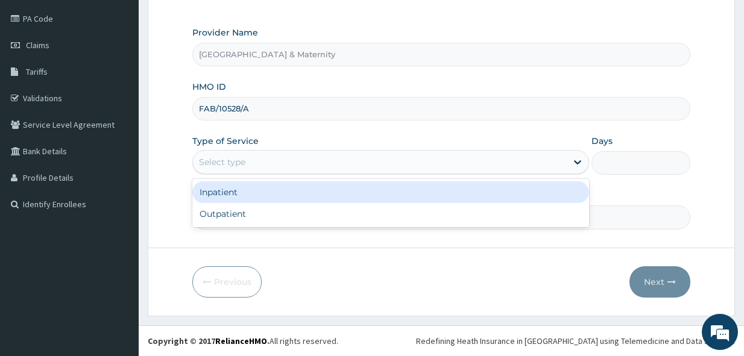
click at [239, 166] on div "Select type" at bounding box center [222, 162] width 46 height 12
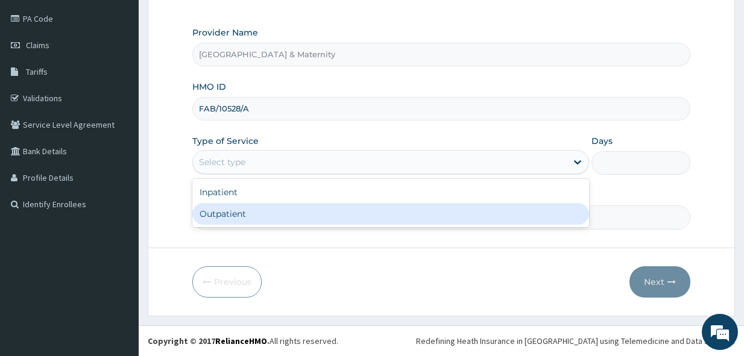
click at [234, 213] on div "Outpatient" at bounding box center [390, 214] width 397 height 22
type input "1"
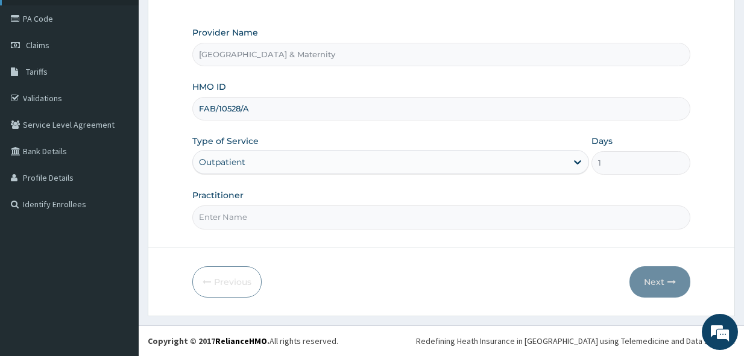
scroll to position [0, 0]
click at [246, 216] on input "Practitioner" at bounding box center [441, 218] width 498 height 24
type input "[PERSON_NAME]"
click at [666, 284] on button "Next" at bounding box center [659, 281] width 61 height 31
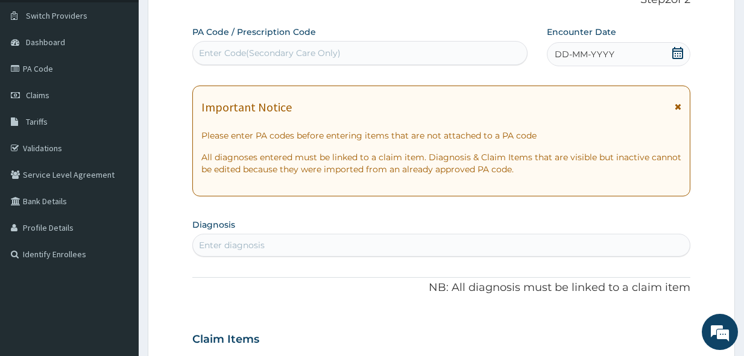
scroll to position [79, 0]
